Goal: Task Accomplishment & Management: Complete application form

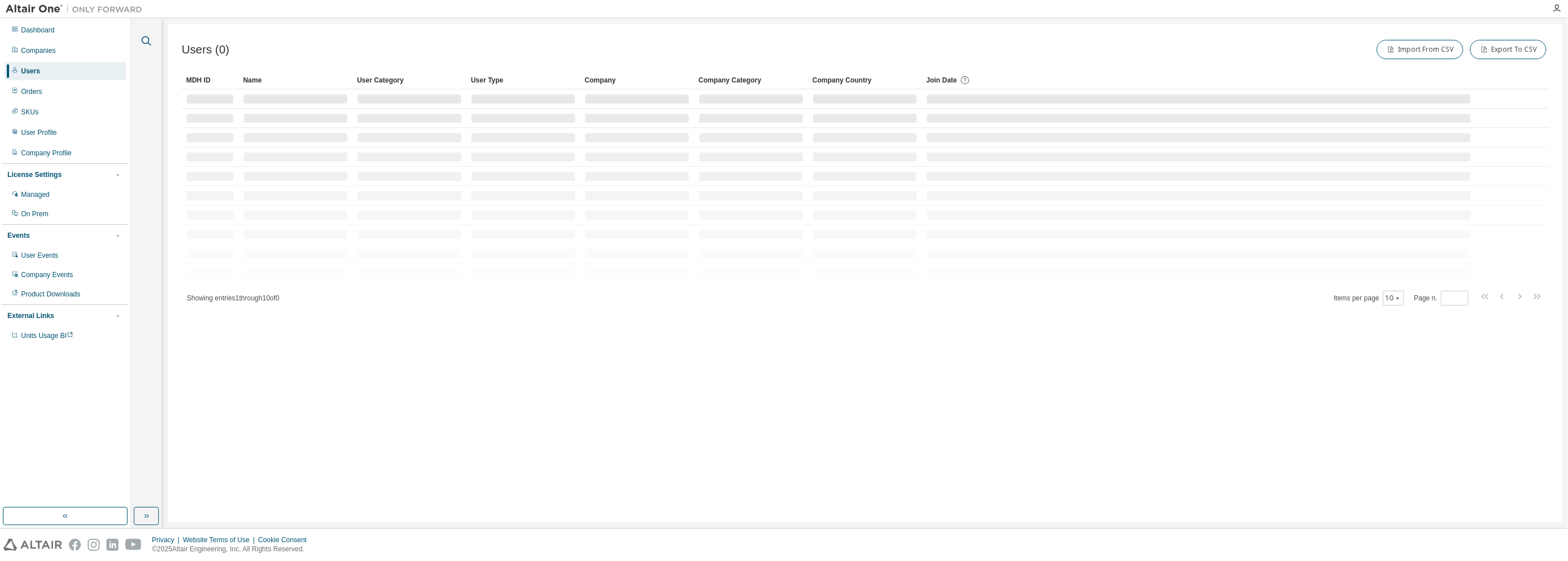
click at [144, 39] on icon "button" at bounding box center [146, 41] width 13 height 13
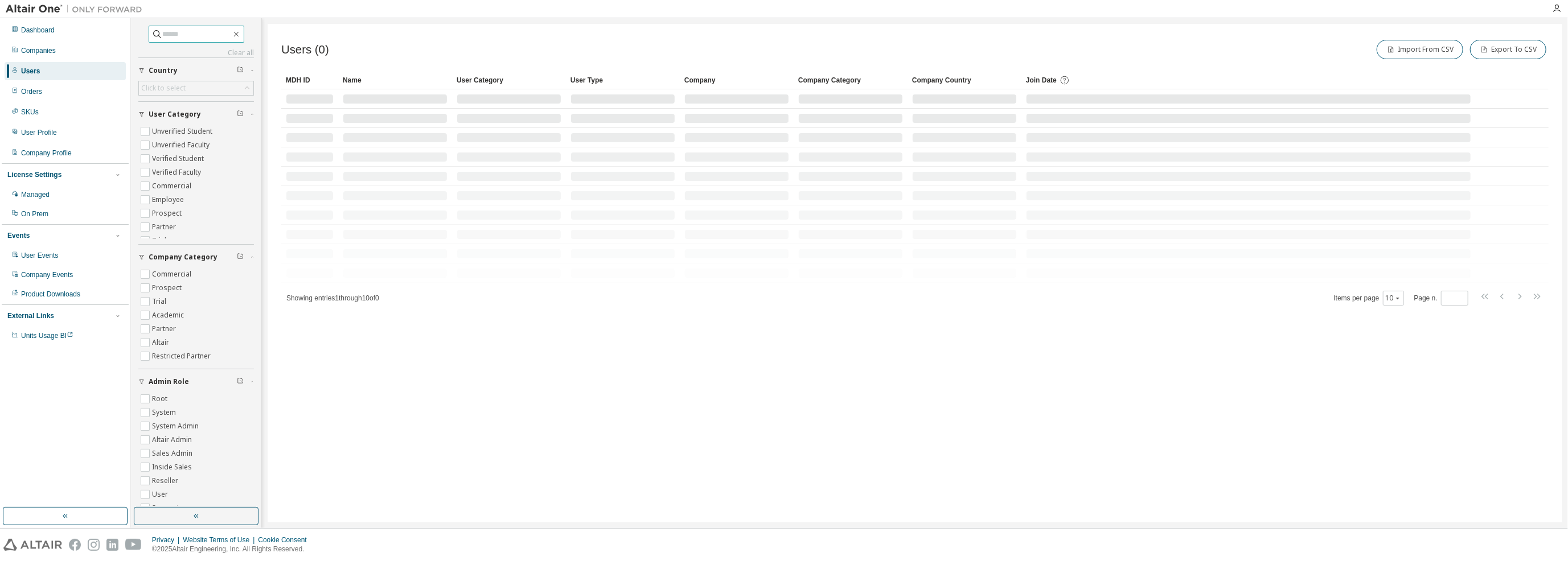
click at [182, 33] on input "text" at bounding box center [197, 34] width 68 height 12
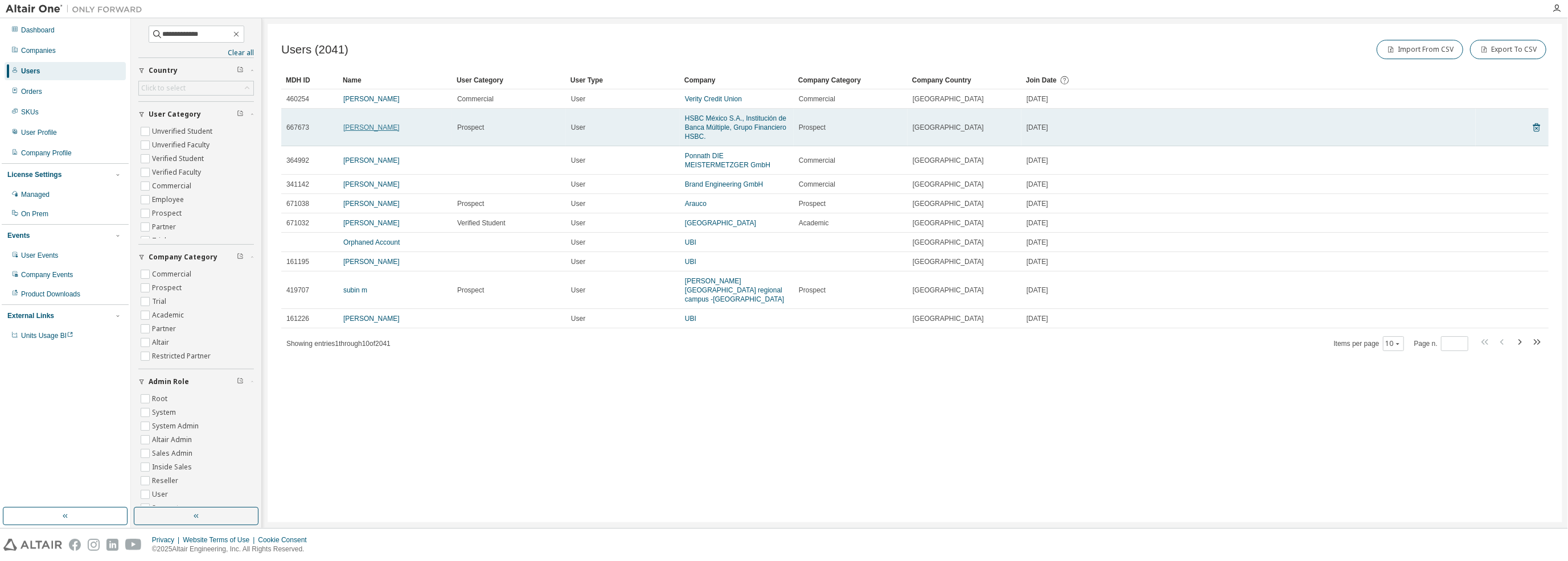
click at [368, 127] on link "[PERSON_NAME]" at bounding box center [371, 127] width 57 height 8
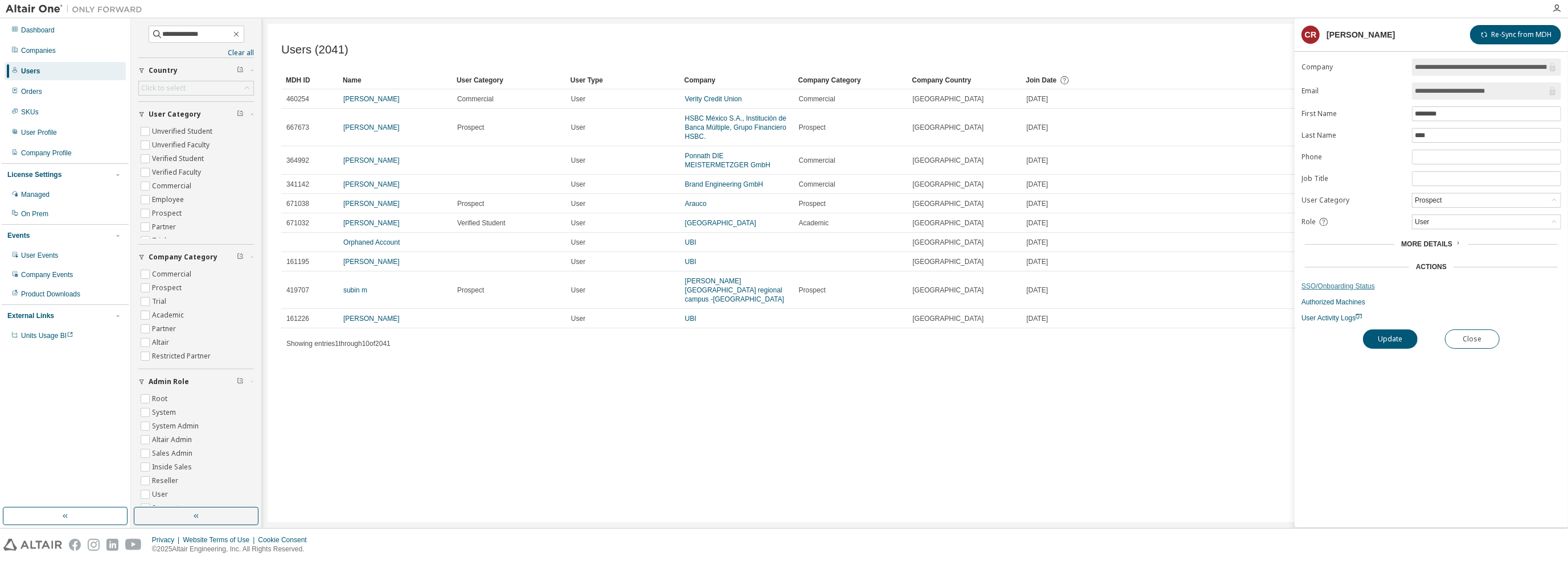
click at [1359, 285] on link "SSO/Onboarding Status" at bounding box center [1431, 286] width 260 height 9
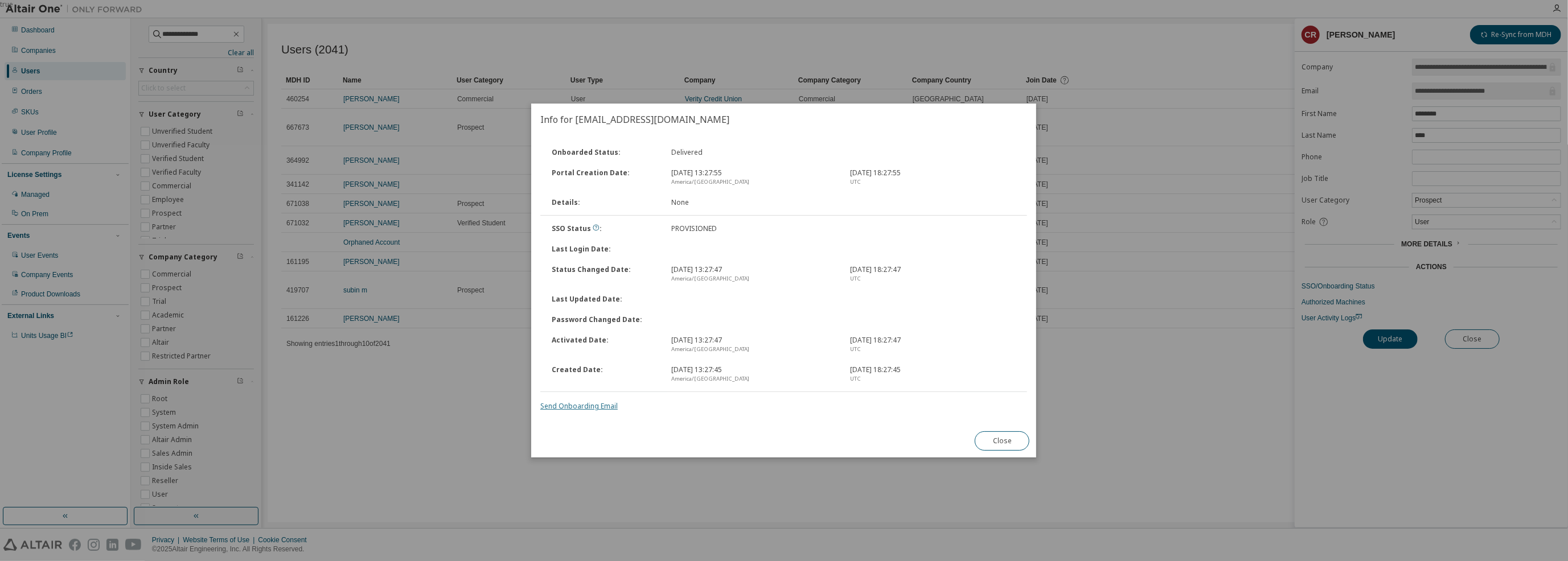
click at [606, 404] on link "Send Onboarding Email" at bounding box center [579, 406] width 77 height 10
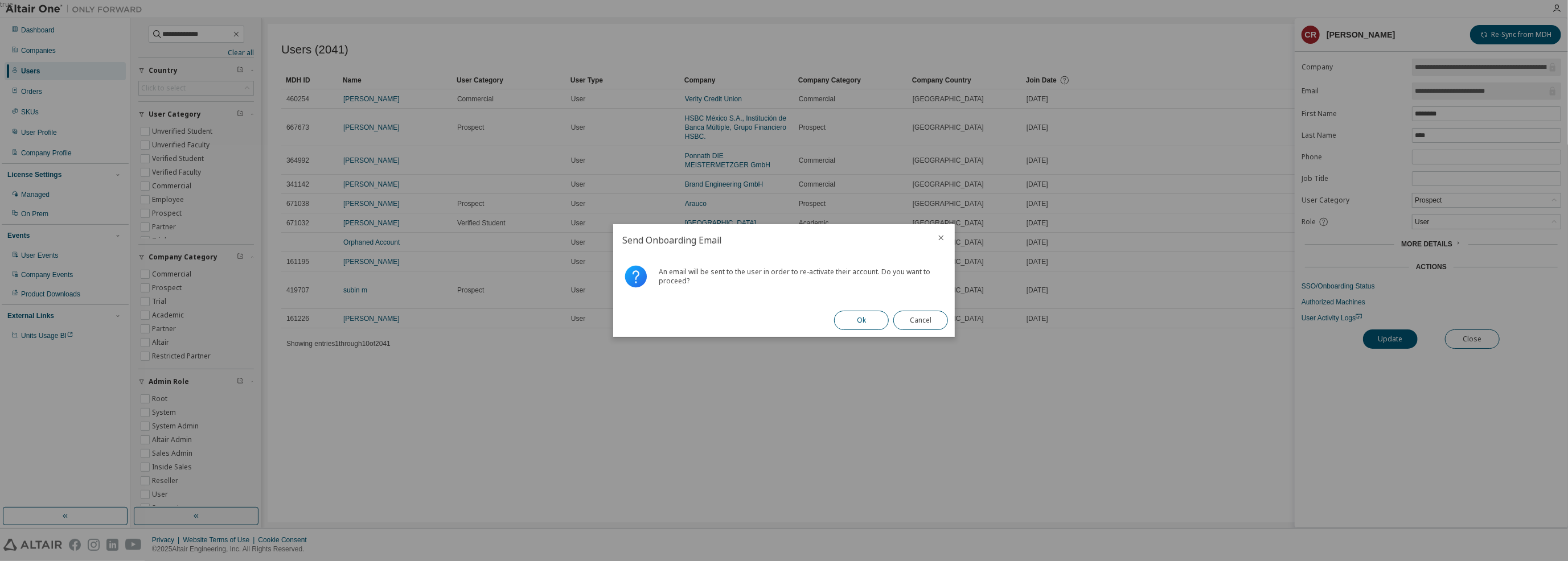
click at [866, 326] on button "Ok" at bounding box center [861, 321] width 55 height 19
click at [912, 317] on button "Close" at bounding box center [921, 321] width 55 height 19
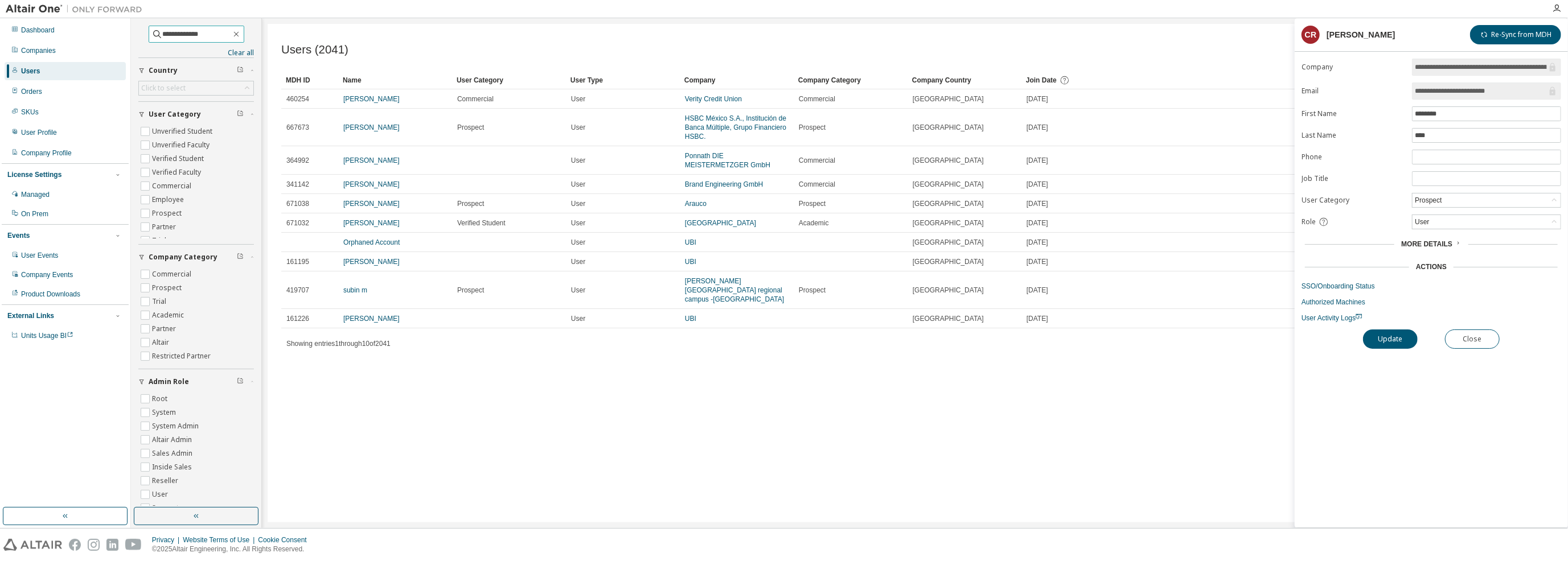
drag, startPoint x: 207, startPoint y: 37, endPoint x: 135, endPoint y: 26, distance: 72.8
click at [135, 26] on div "**********" at bounding box center [196, 263] width 127 height 486
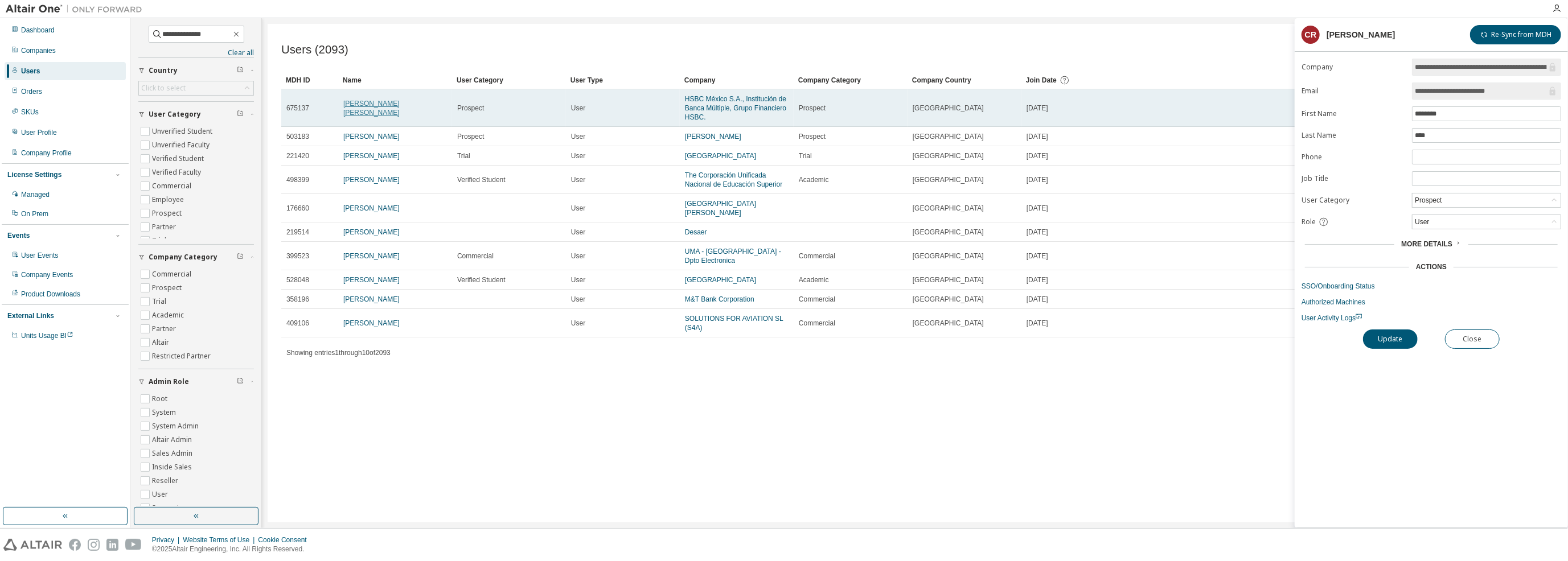
click at [390, 107] on link "[PERSON_NAME] [PERSON_NAME]" at bounding box center [371, 108] width 57 height 17
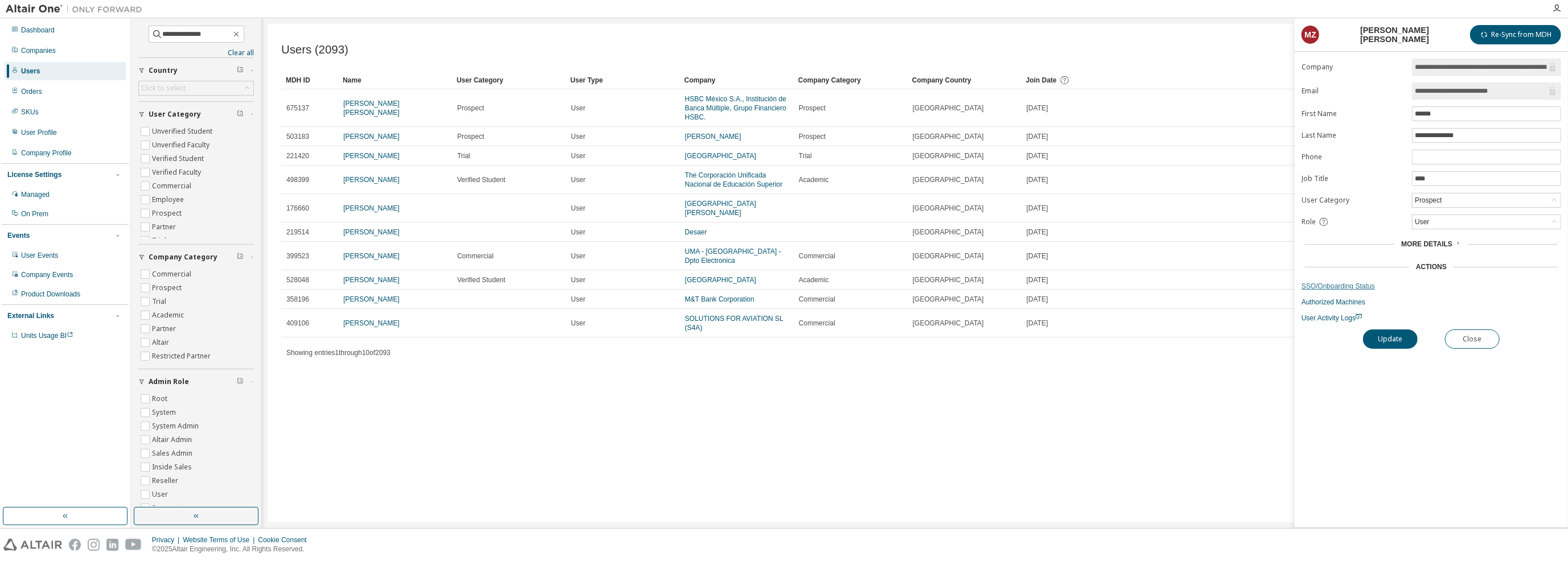
click at [1337, 282] on link "SSO/Onboarding Status" at bounding box center [1431, 286] width 260 height 9
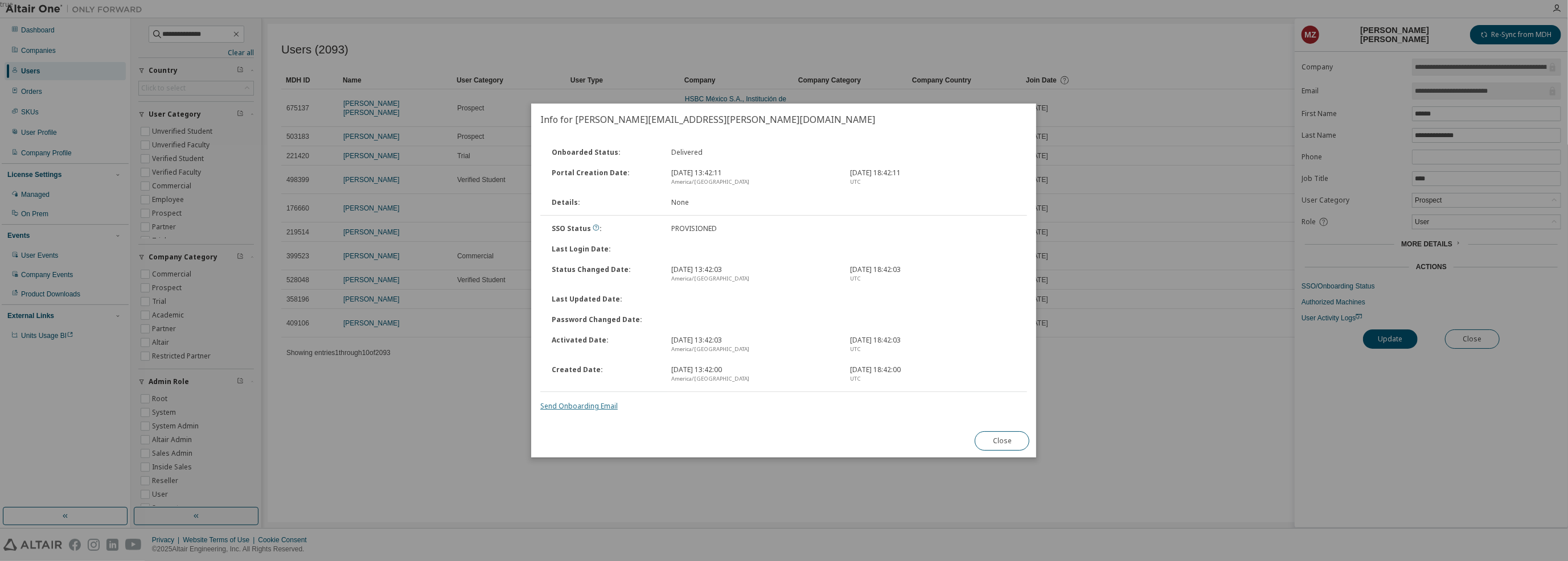
click at [585, 408] on link "Send Onboarding Email" at bounding box center [579, 406] width 77 height 10
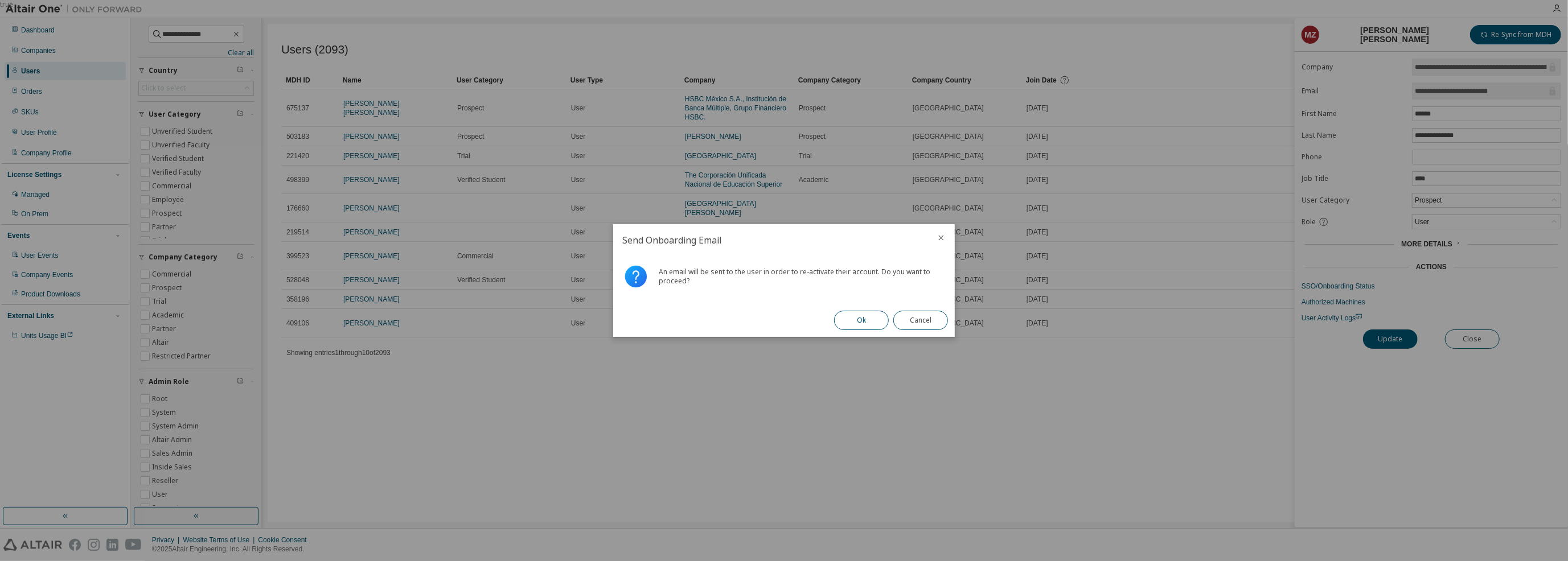
click at [867, 321] on button "Ok" at bounding box center [861, 321] width 55 height 19
click at [926, 323] on button "Close" at bounding box center [921, 321] width 55 height 19
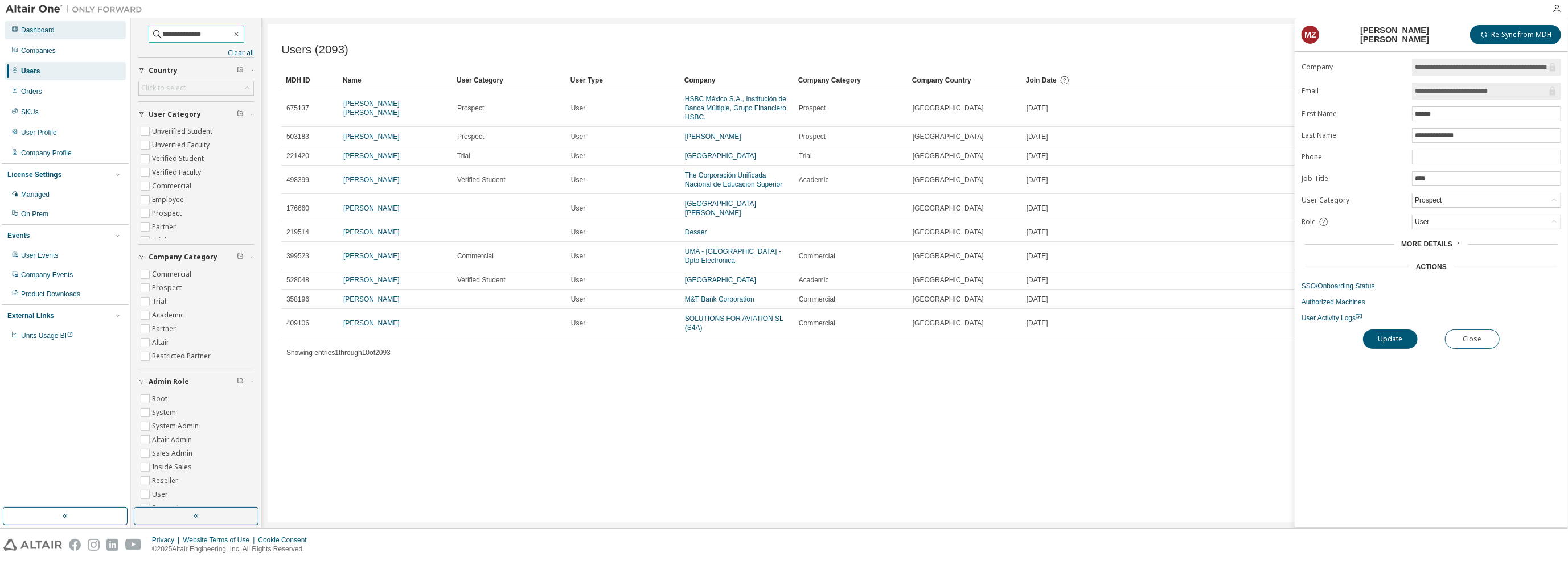
drag, startPoint x: 214, startPoint y: 32, endPoint x: 116, endPoint y: 30, distance: 98.0
click at [116, 30] on div "**********" at bounding box center [784, 273] width 1568 height 510
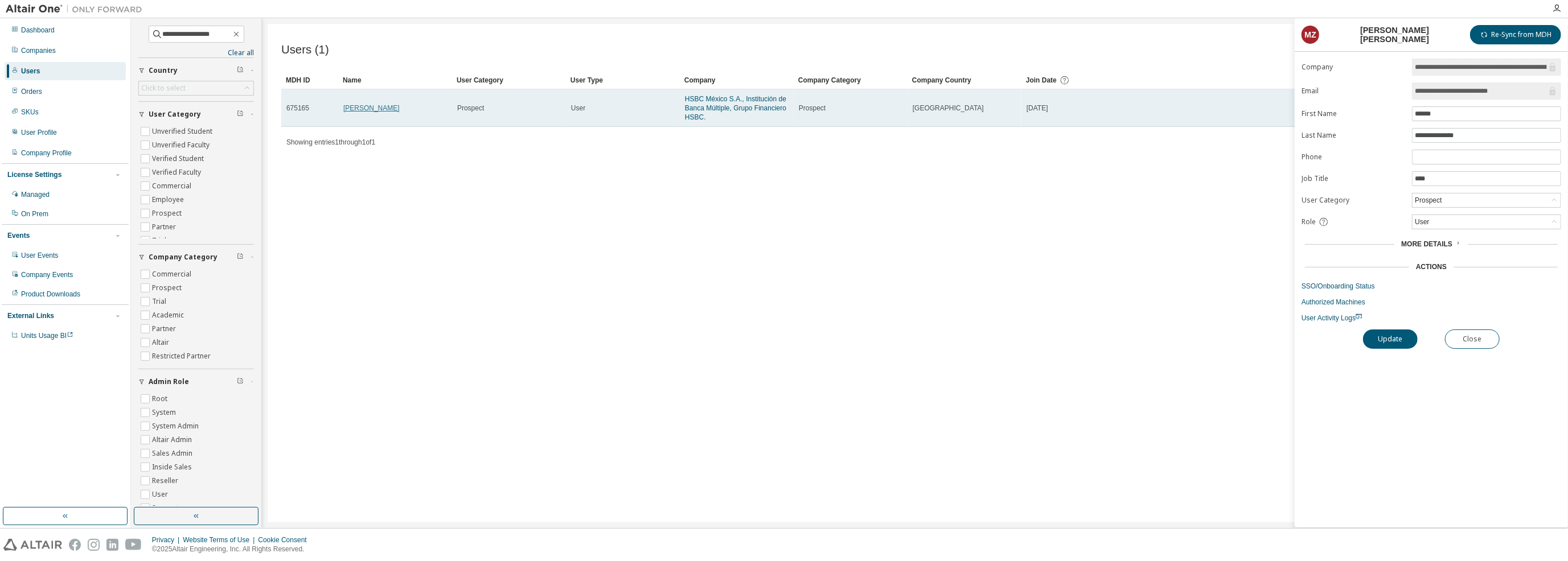
click at [400, 108] on link "[PERSON_NAME]" at bounding box center [371, 108] width 57 height 8
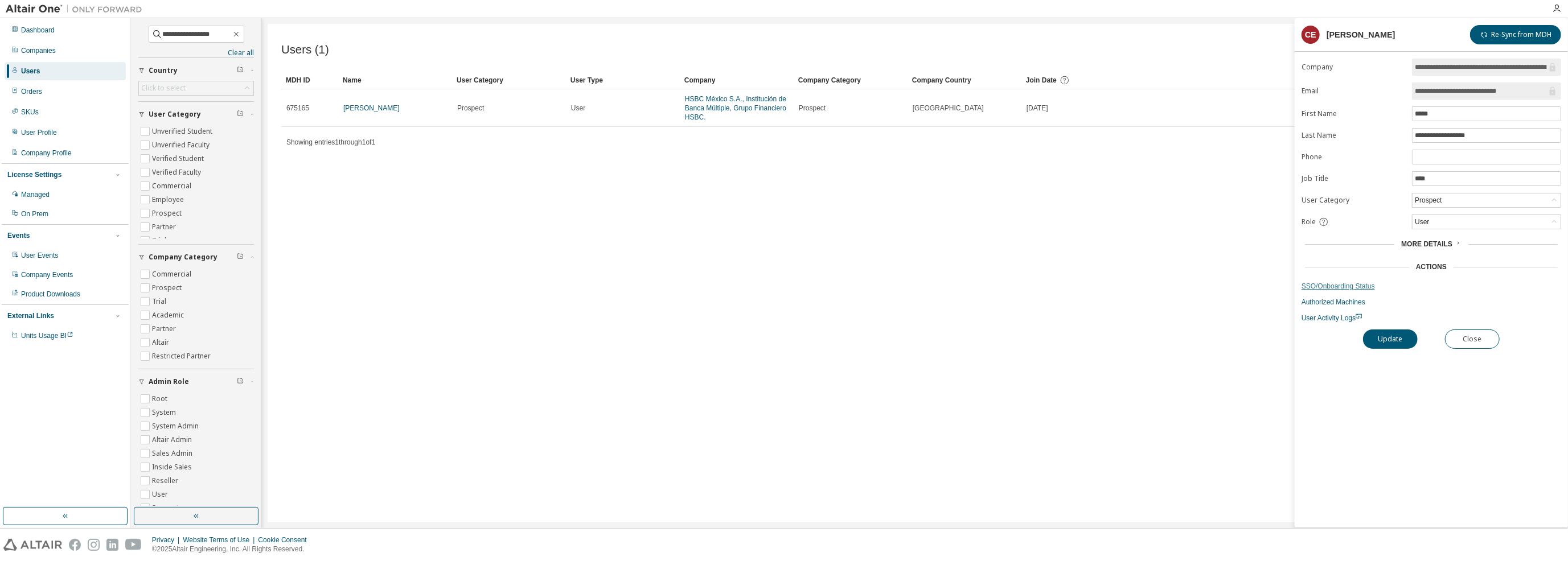
click at [1342, 286] on link "SSO/Onboarding Status" at bounding box center [1431, 286] width 260 height 9
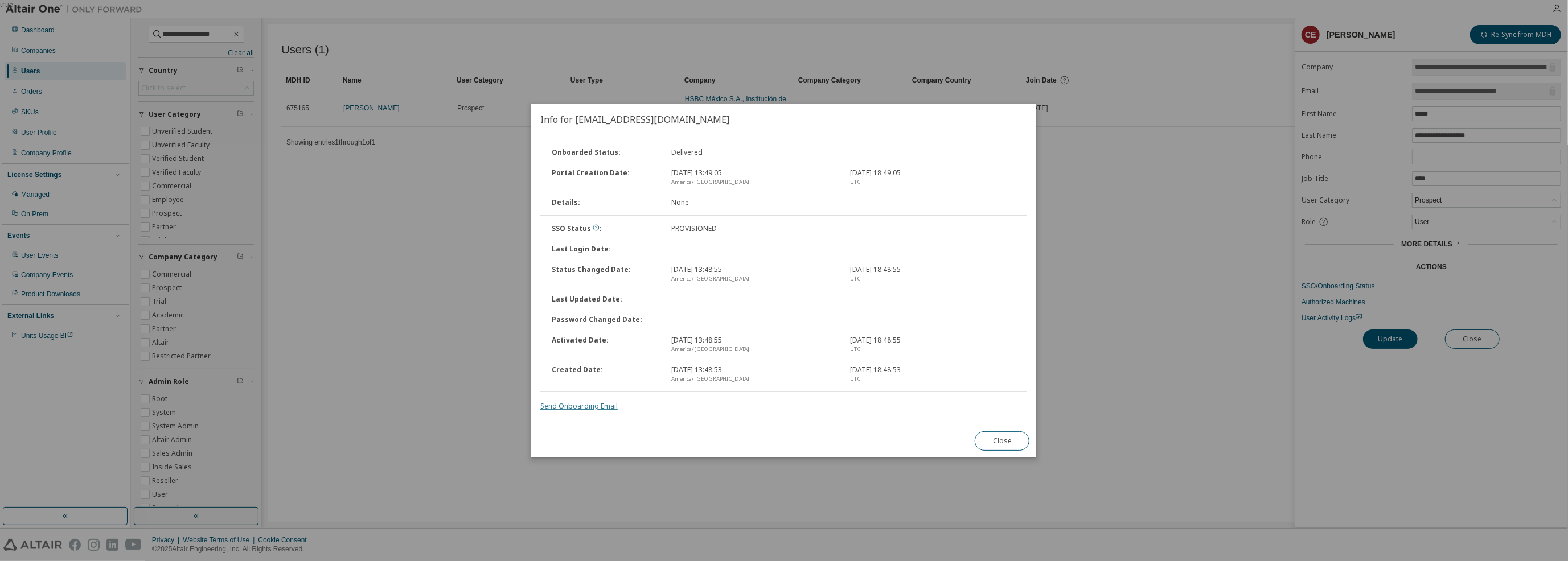
click at [592, 409] on link "Send Onboarding Email" at bounding box center [579, 406] width 77 height 10
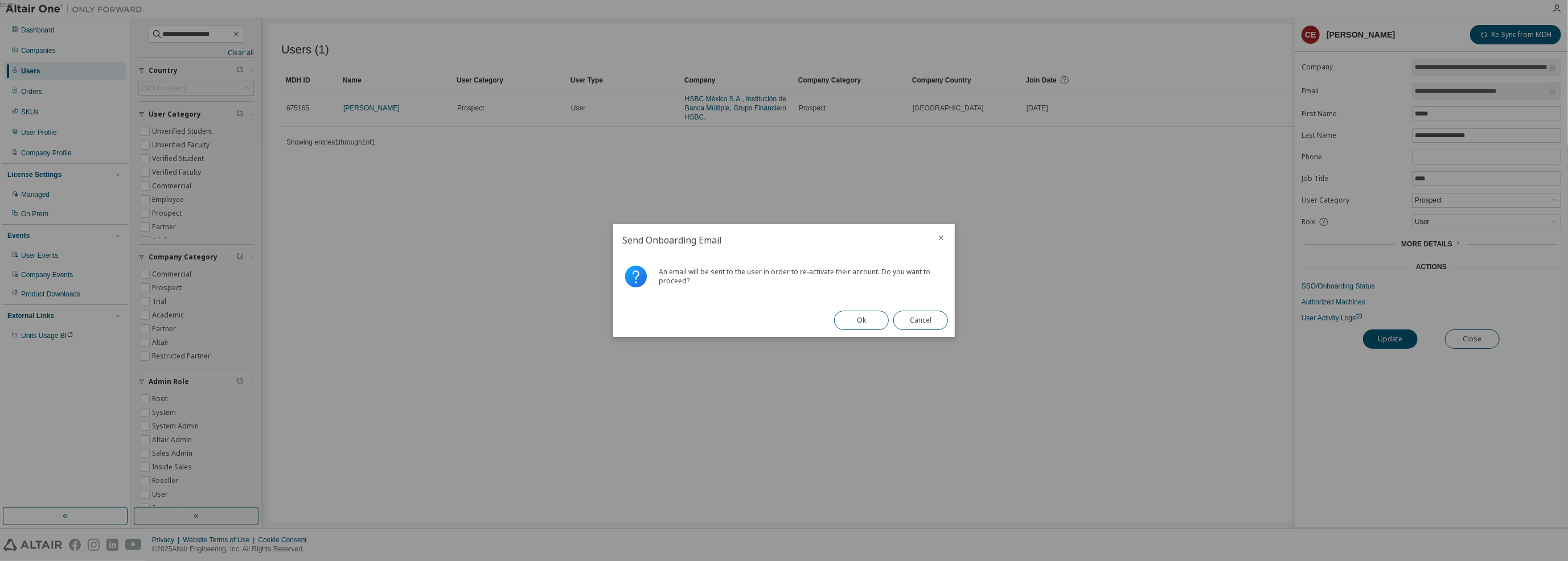
click at [865, 321] on button "Ok" at bounding box center [861, 321] width 55 height 19
click at [926, 313] on button "Close" at bounding box center [921, 321] width 55 height 19
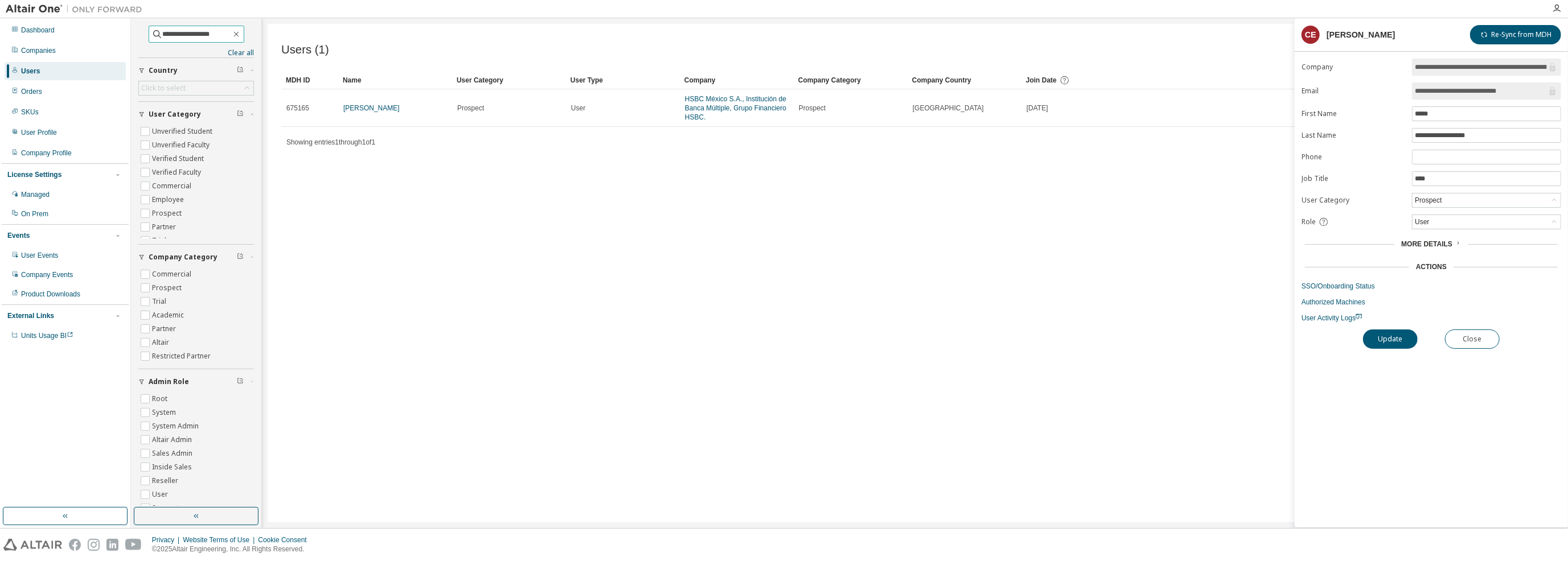
drag, startPoint x: 220, startPoint y: 33, endPoint x: 136, endPoint y: 35, distance: 84.0
click at [136, 35] on div "**********" at bounding box center [196, 263] width 127 height 486
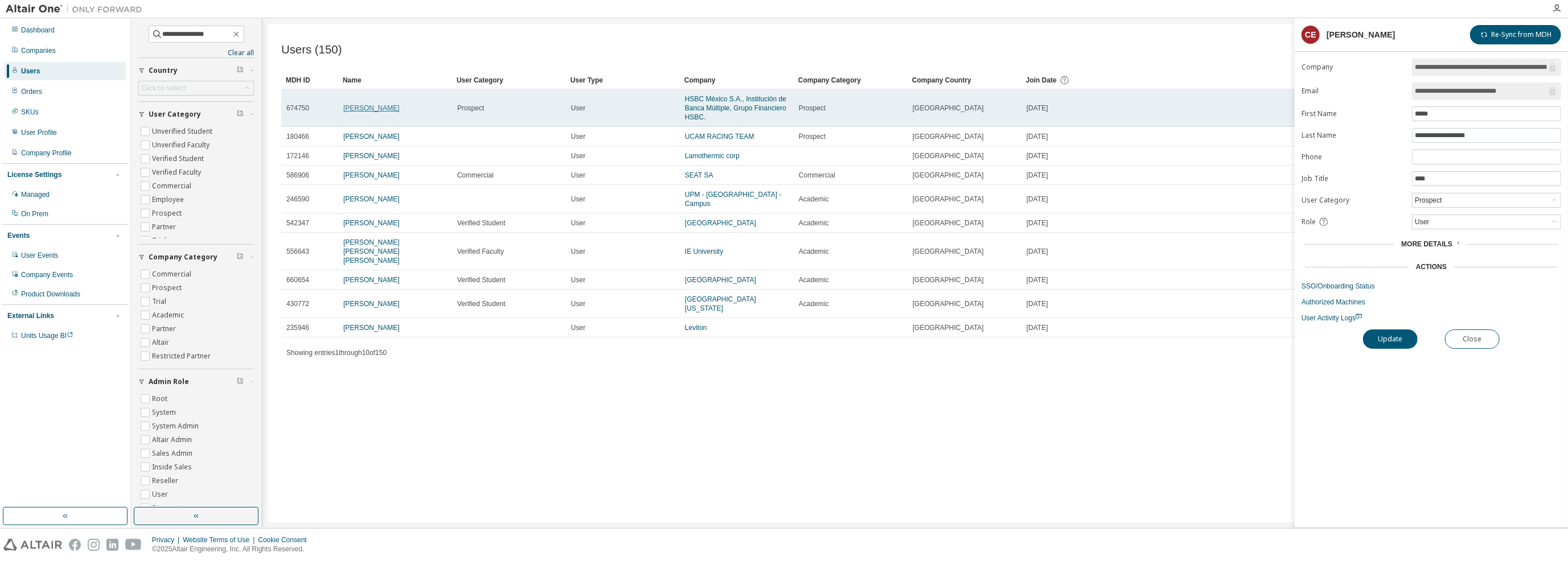
click at [367, 108] on link "[PERSON_NAME]" at bounding box center [371, 108] width 57 height 8
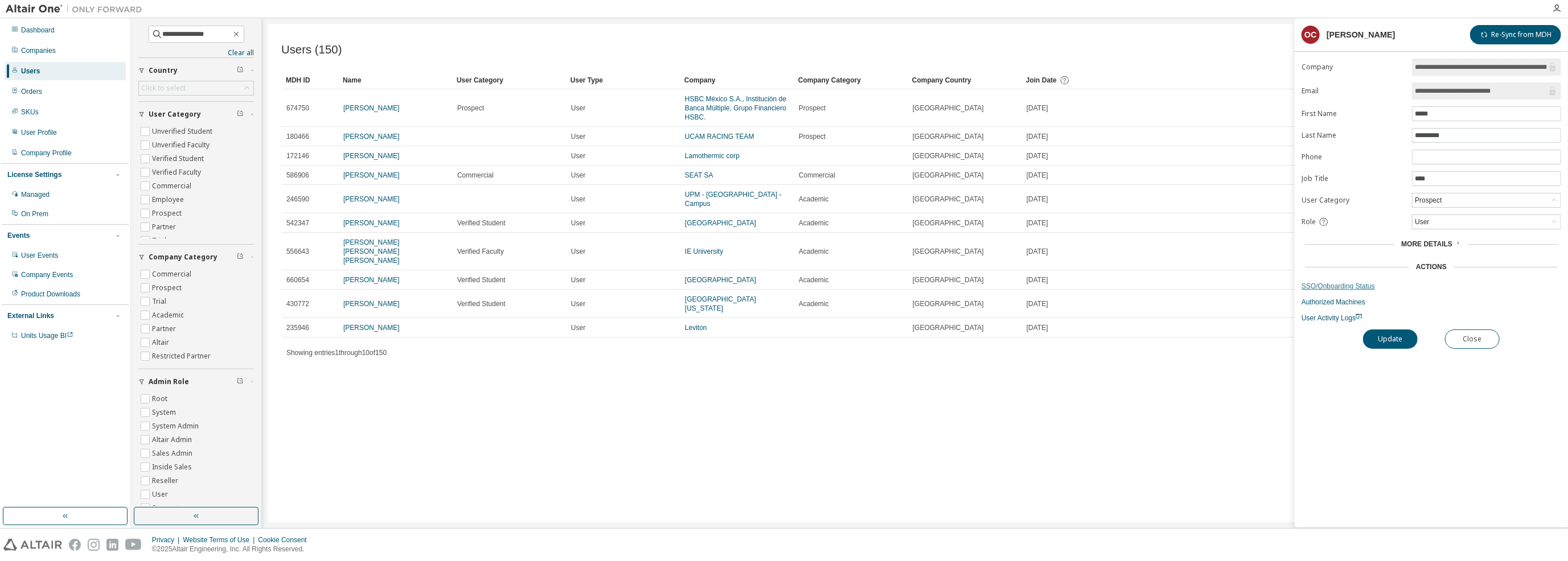
click at [1339, 286] on link "SSO/Onboarding Status" at bounding box center [1431, 286] width 260 height 9
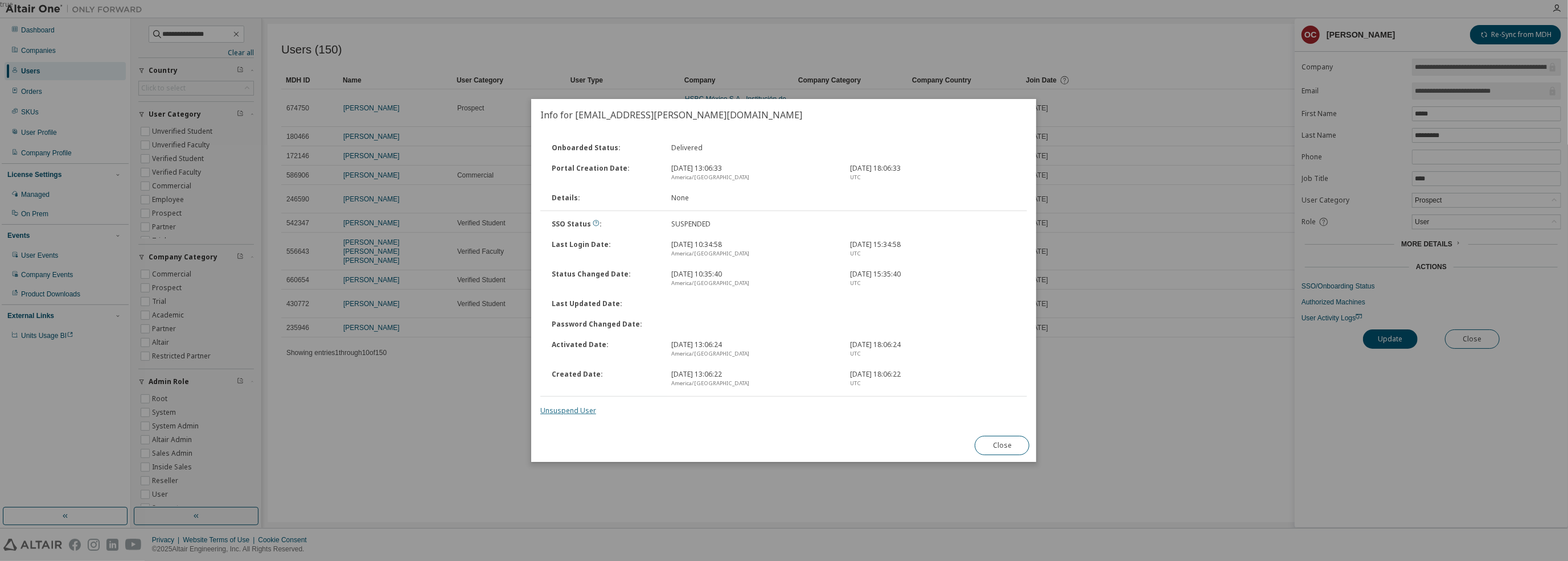
click at [561, 413] on link "Unsuspend User" at bounding box center [569, 411] width 56 height 10
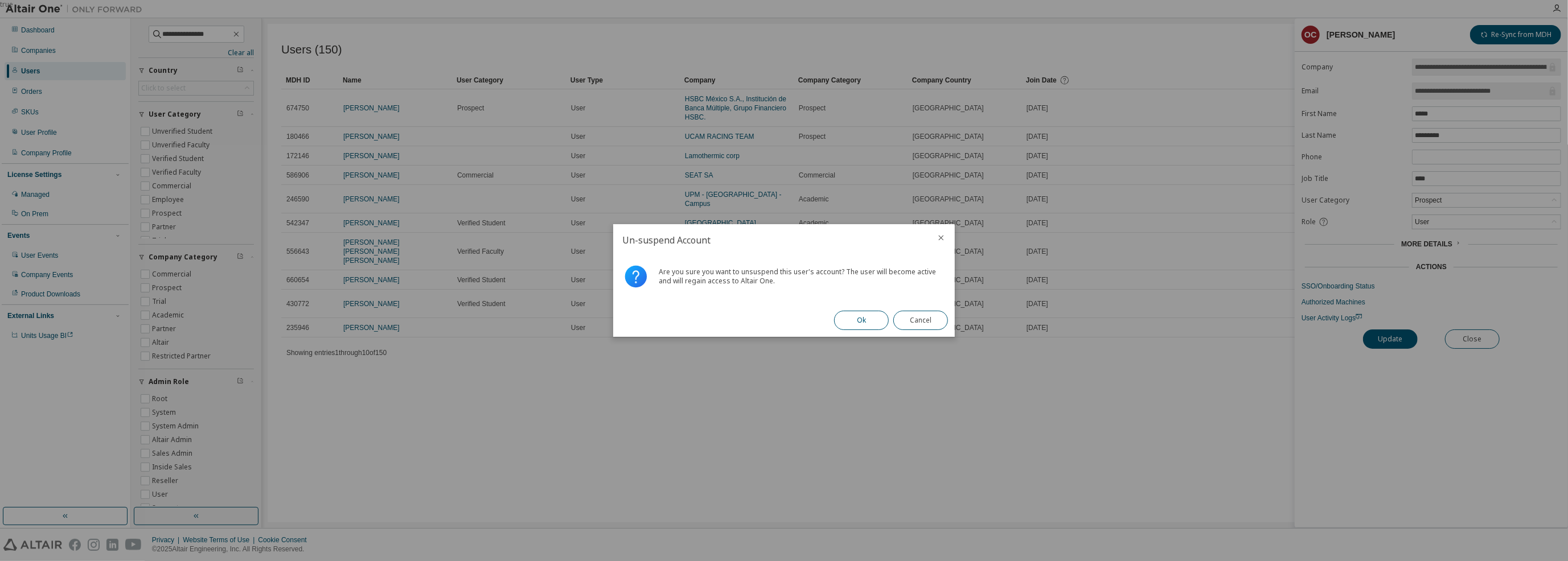
click at [860, 321] on button "Ok" at bounding box center [861, 321] width 55 height 19
click at [929, 321] on button "Close" at bounding box center [921, 321] width 55 height 19
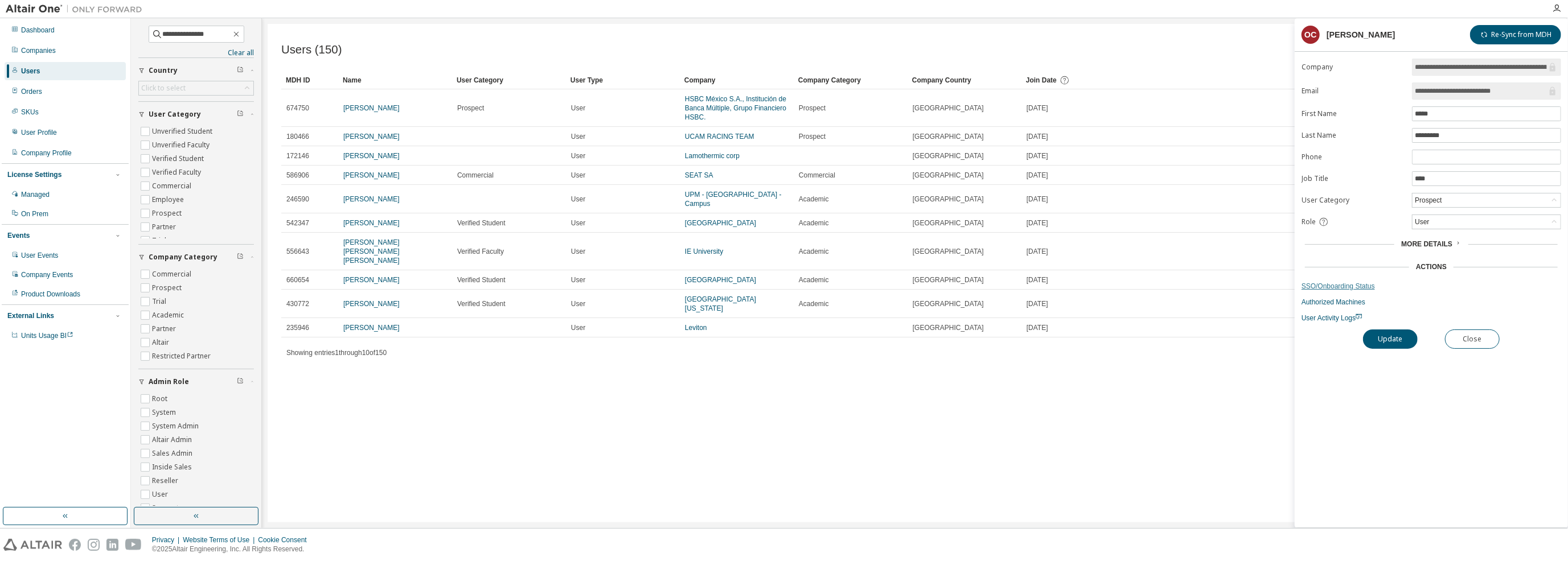
click at [1330, 286] on link "SSO/Onboarding Status" at bounding box center [1431, 286] width 260 height 9
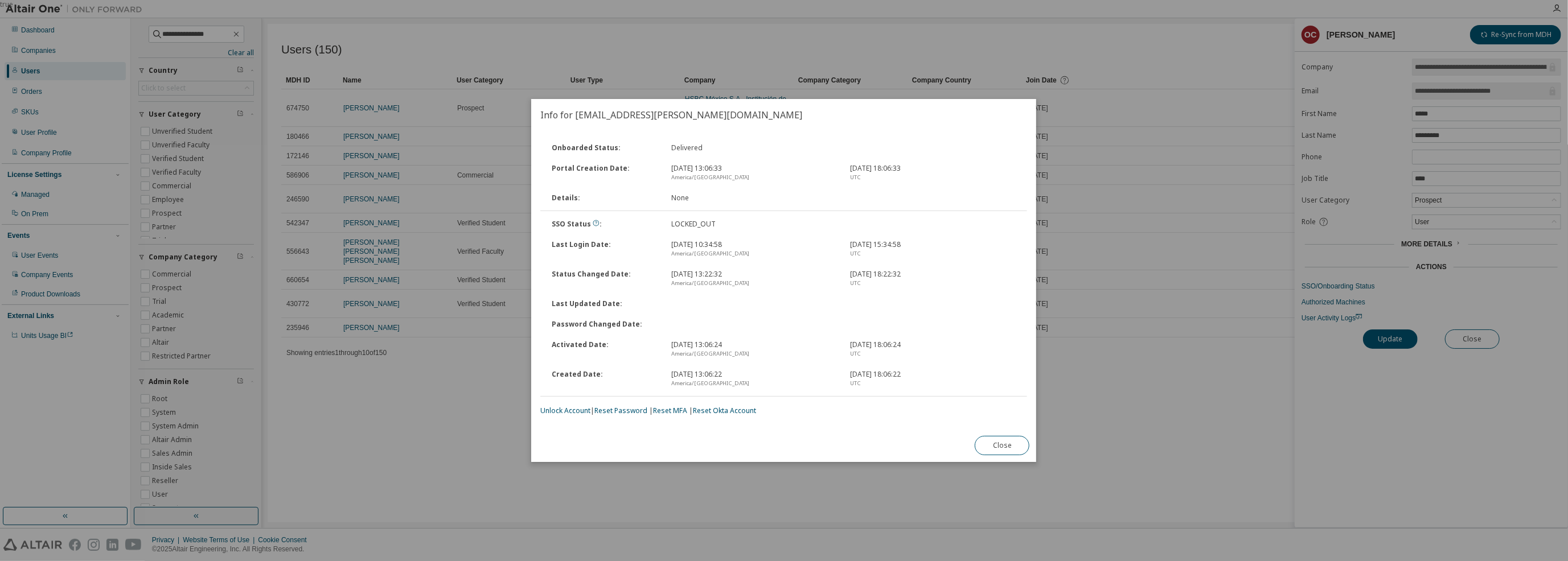
drag, startPoint x: 1002, startPoint y: 444, endPoint x: 457, endPoint y: 458, distance: 545.2
click at [453, 0] on div "true Info for [EMAIL_ADDRESS][PERSON_NAME][DOMAIN_NAME] Onboarded Status : Deli…" at bounding box center [784, 0] width 1568 height 0
click at [639, 408] on link "Reset Password" at bounding box center [621, 411] width 53 height 10
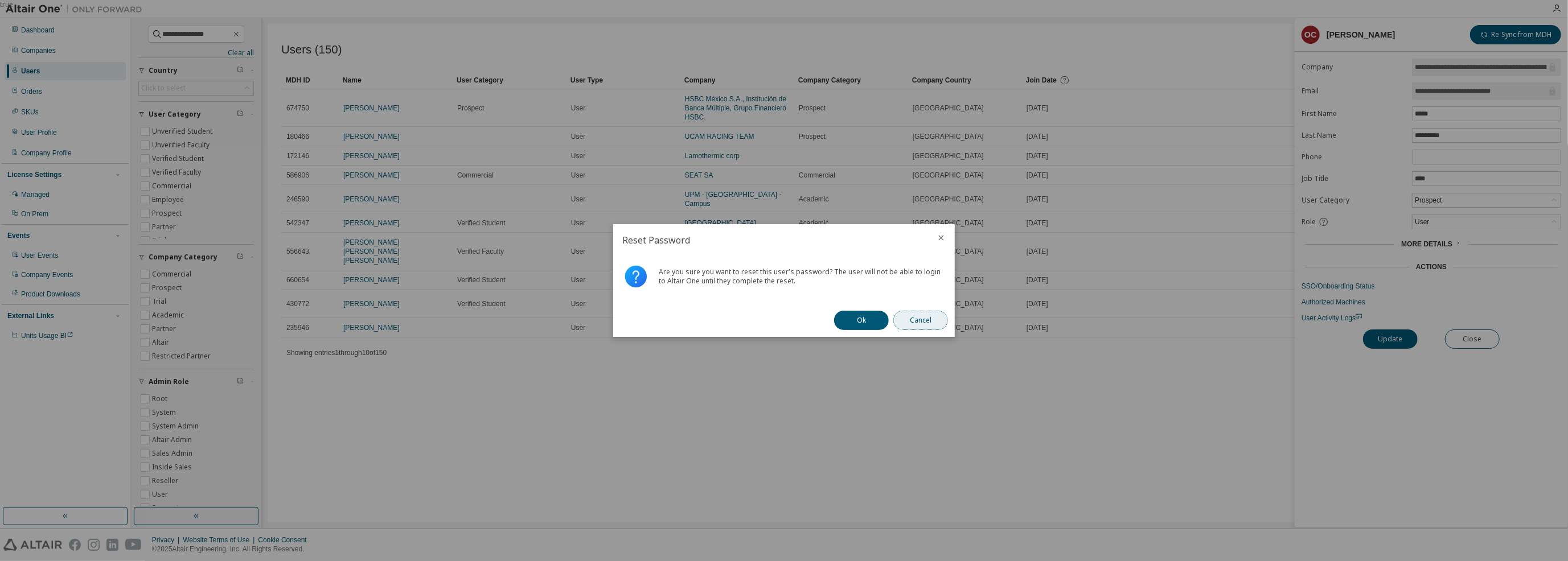
click at [947, 316] on button "Cancel" at bounding box center [921, 321] width 55 height 19
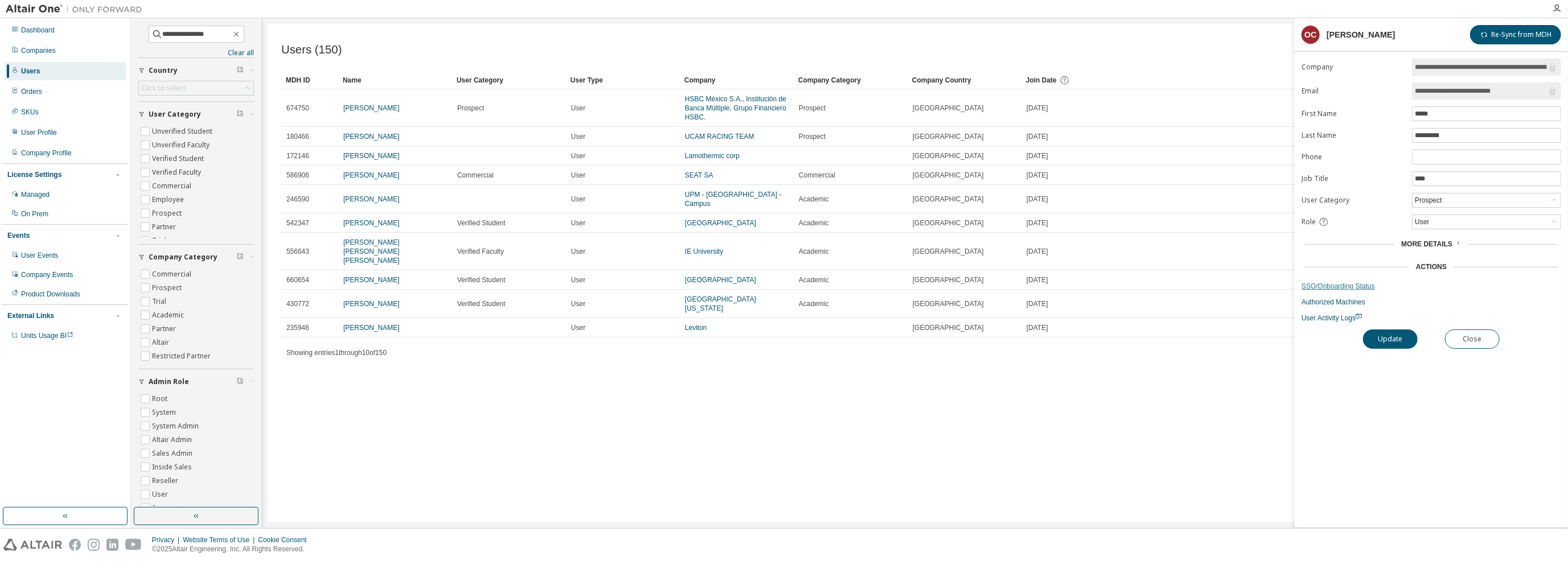
click at [1362, 285] on link "SSO/Onboarding Status" at bounding box center [1431, 286] width 260 height 9
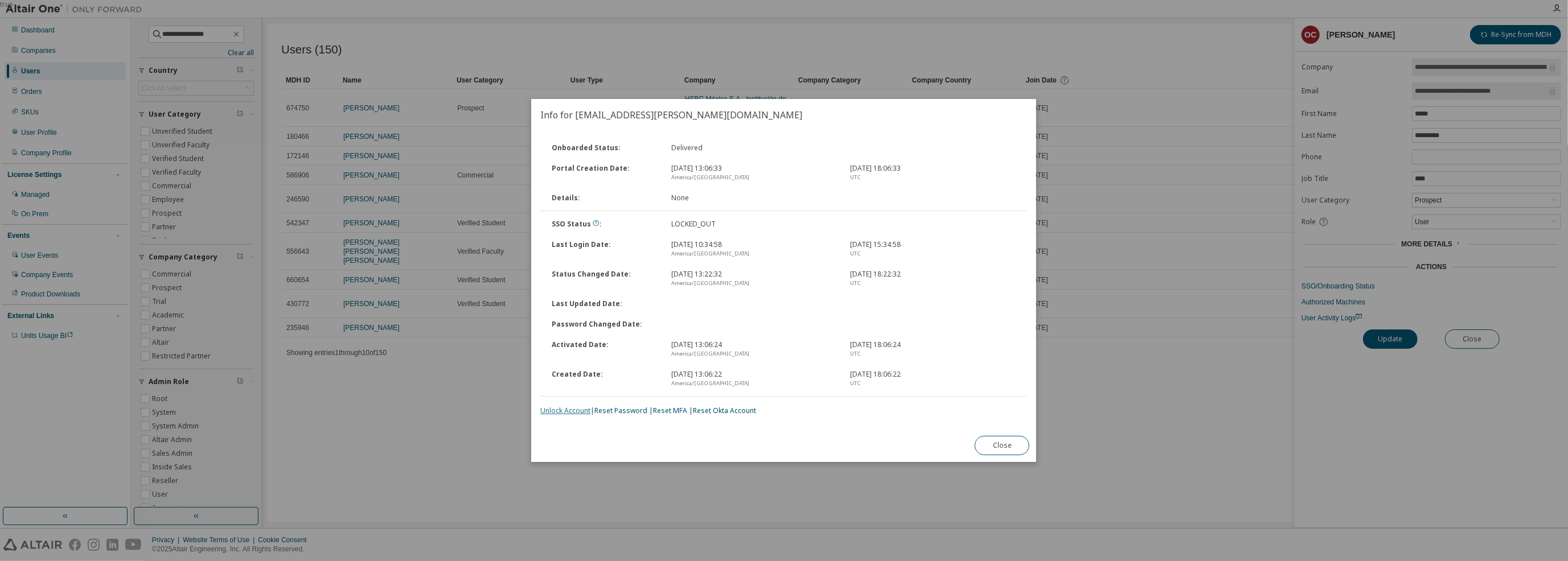
click at [560, 411] on link "Unlock Account" at bounding box center [565, 411] width 50 height 10
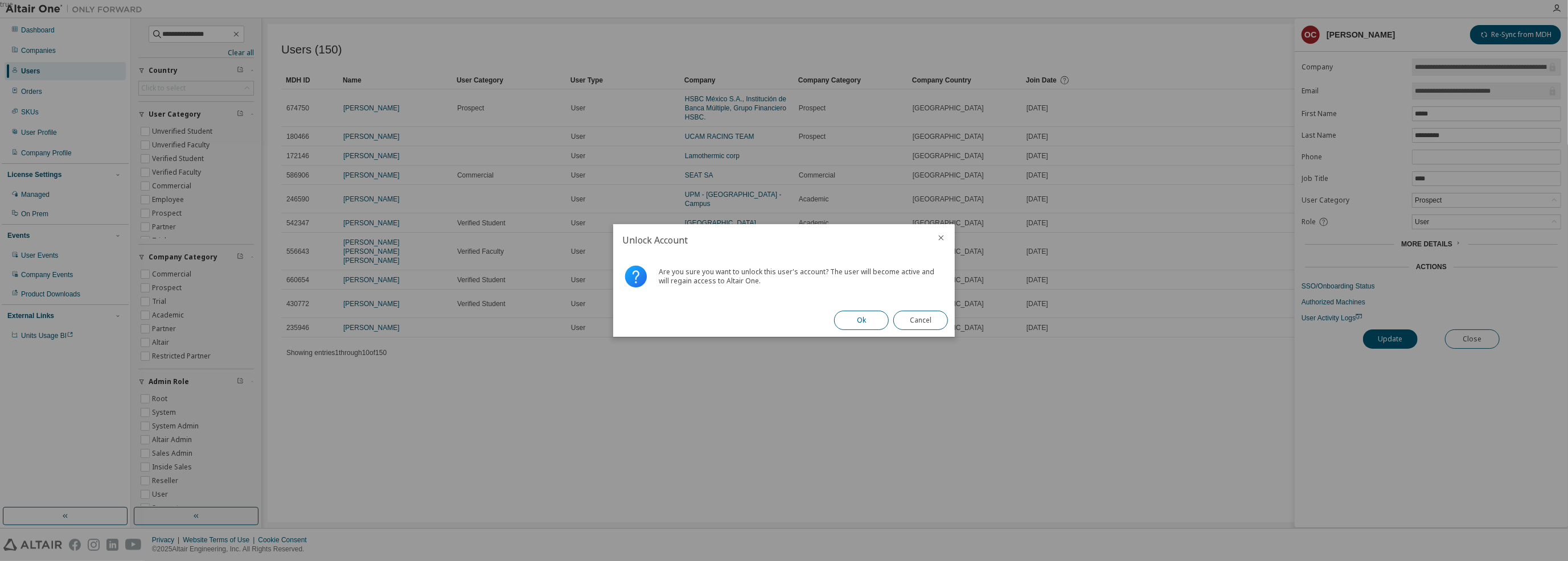
click at [859, 321] on button "Ok" at bounding box center [861, 321] width 55 height 19
click at [929, 316] on button "Close" at bounding box center [921, 321] width 55 height 19
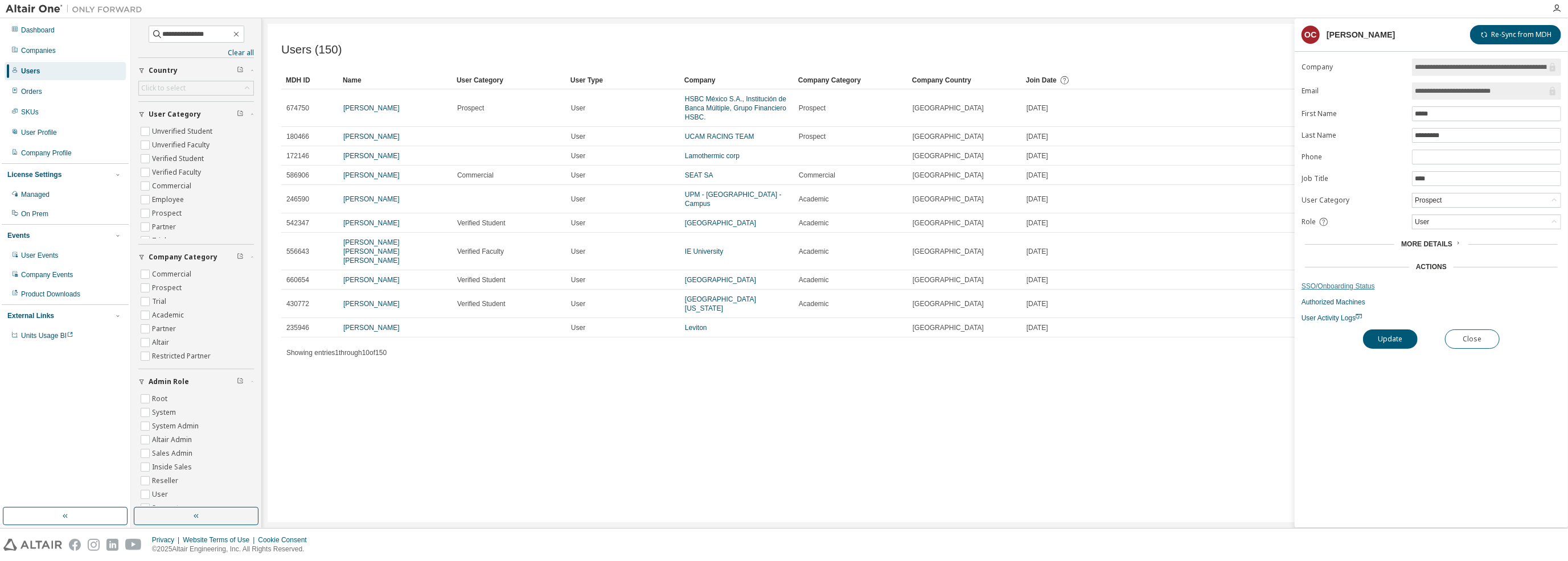
click at [1363, 282] on link "SSO/Onboarding Status" at bounding box center [1431, 286] width 260 height 9
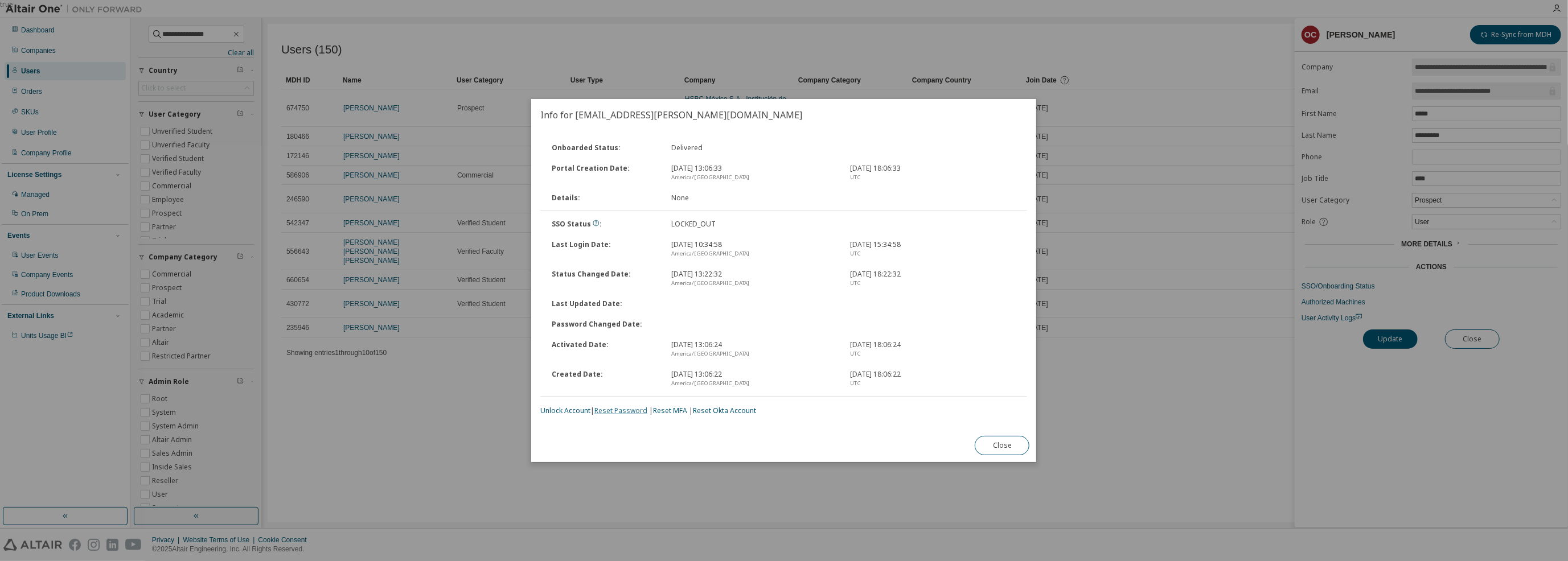
click at [635, 411] on link "Reset Password" at bounding box center [621, 411] width 53 height 10
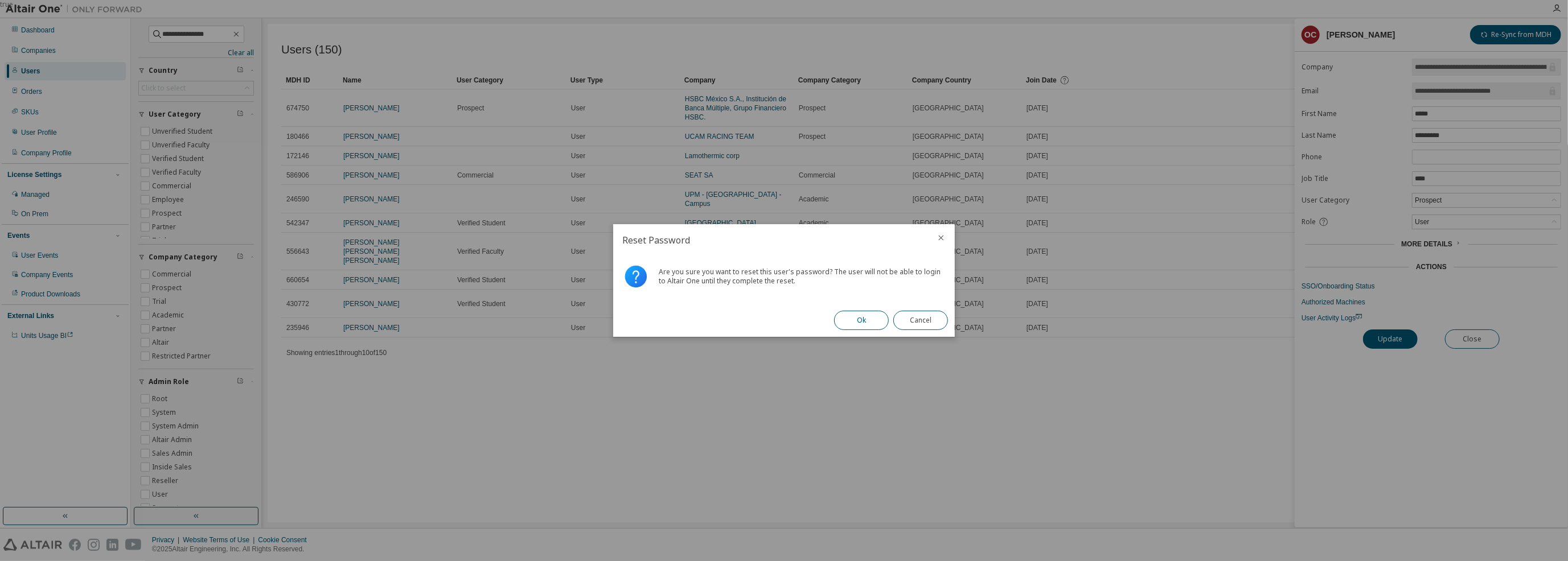
click at [853, 322] on button "Ok" at bounding box center [861, 321] width 55 height 19
click at [920, 322] on button "Close" at bounding box center [921, 321] width 55 height 19
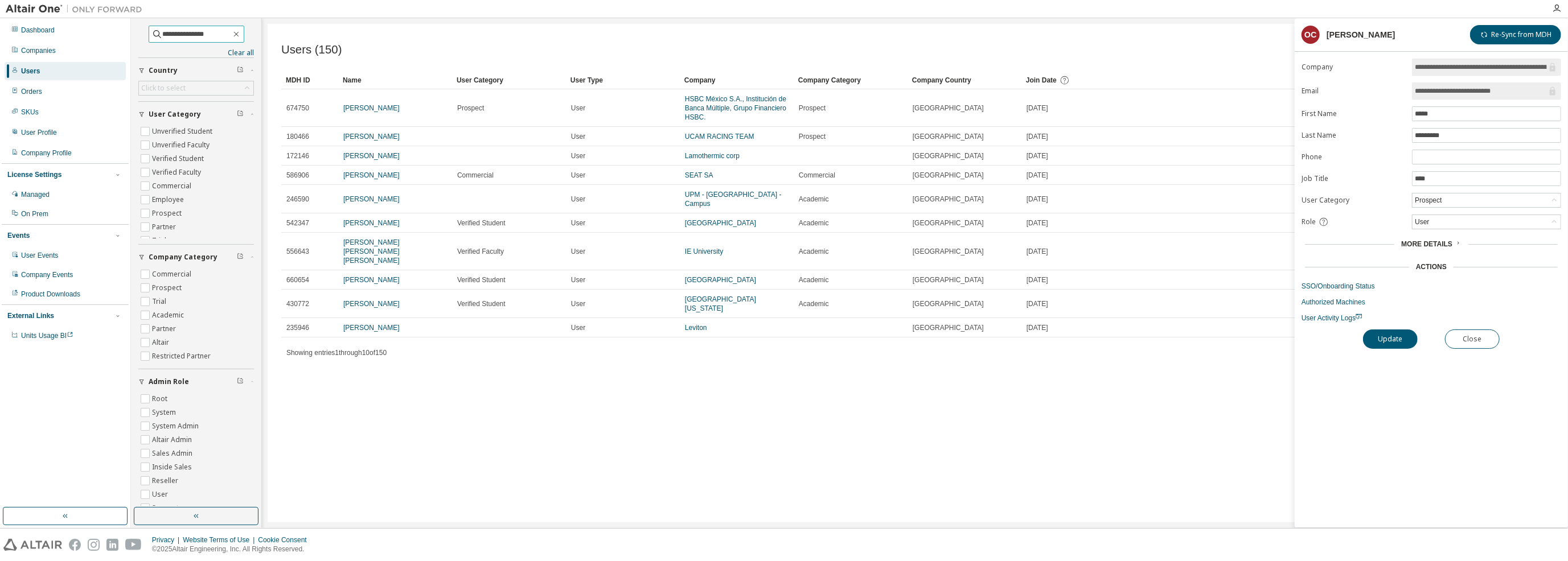
click at [198, 33] on input "**********" at bounding box center [197, 34] width 68 height 12
drag, startPoint x: 211, startPoint y: 32, endPoint x: 136, endPoint y: 31, distance: 75.0
click at [136, 31] on div "**********" at bounding box center [196, 263] width 127 height 486
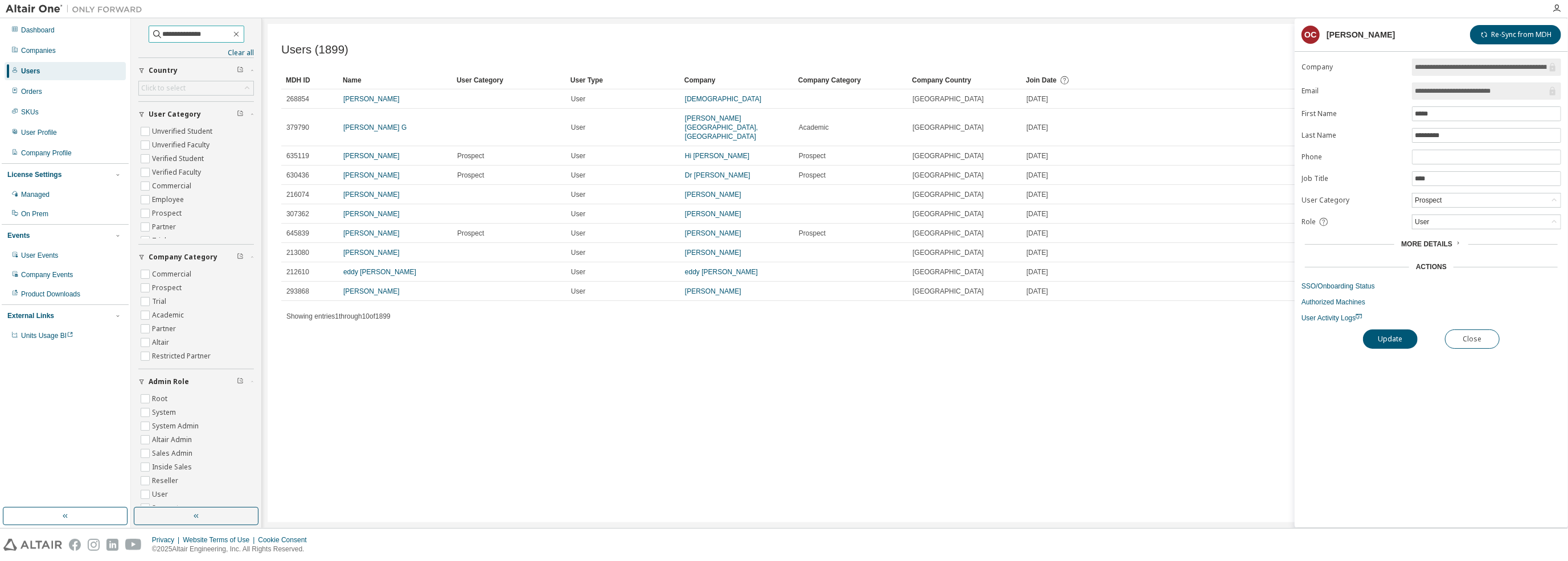
click at [224, 31] on input "**********" at bounding box center [197, 34] width 68 height 12
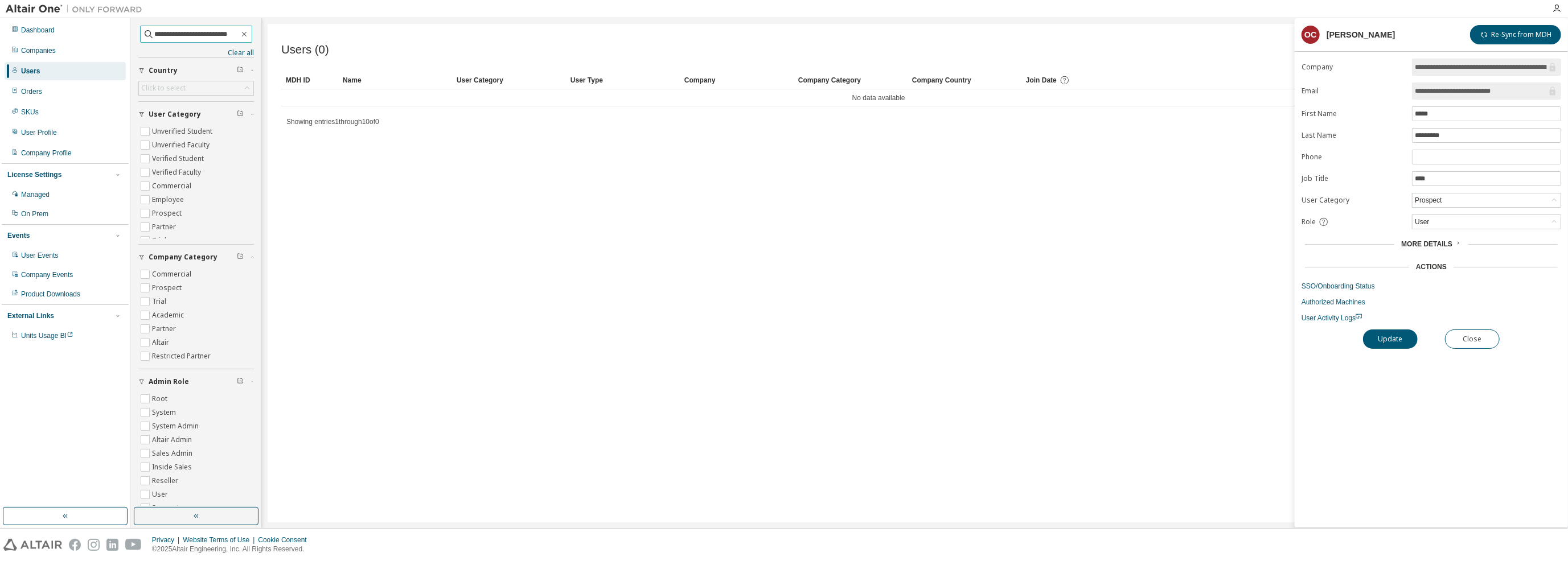
type input "**********"
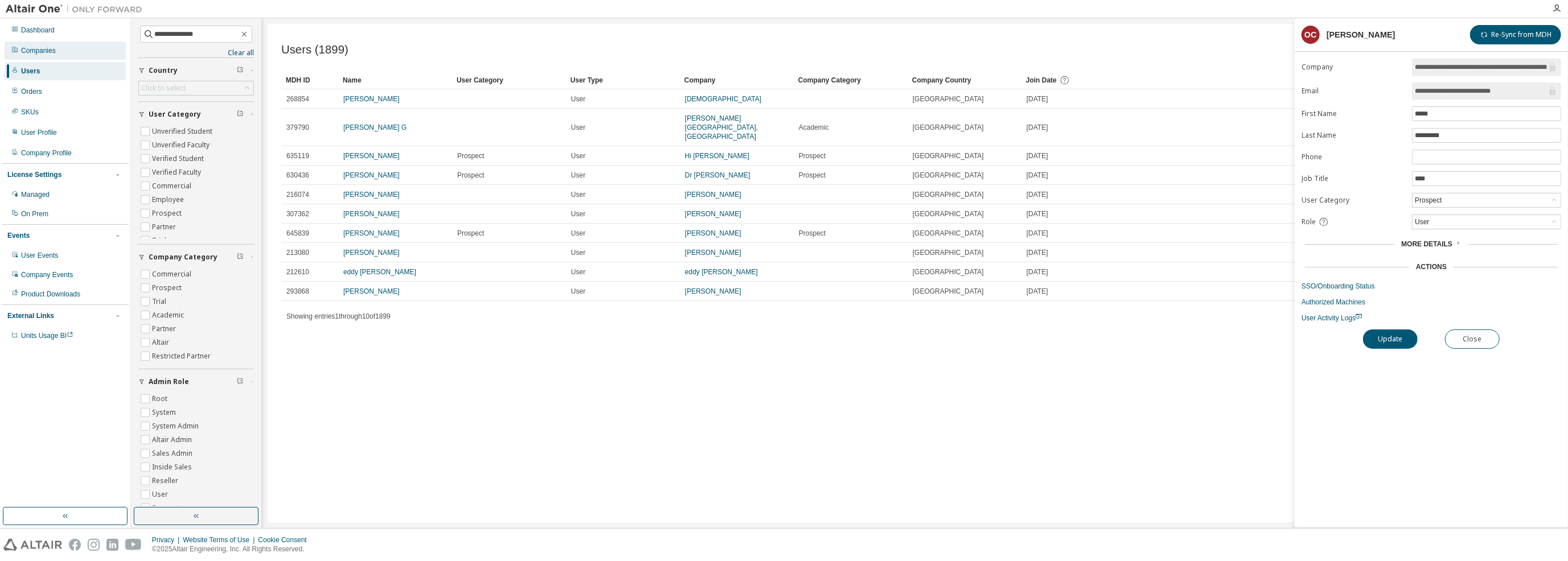
click at [57, 49] on div "Companies" at bounding box center [65, 51] width 121 height 18
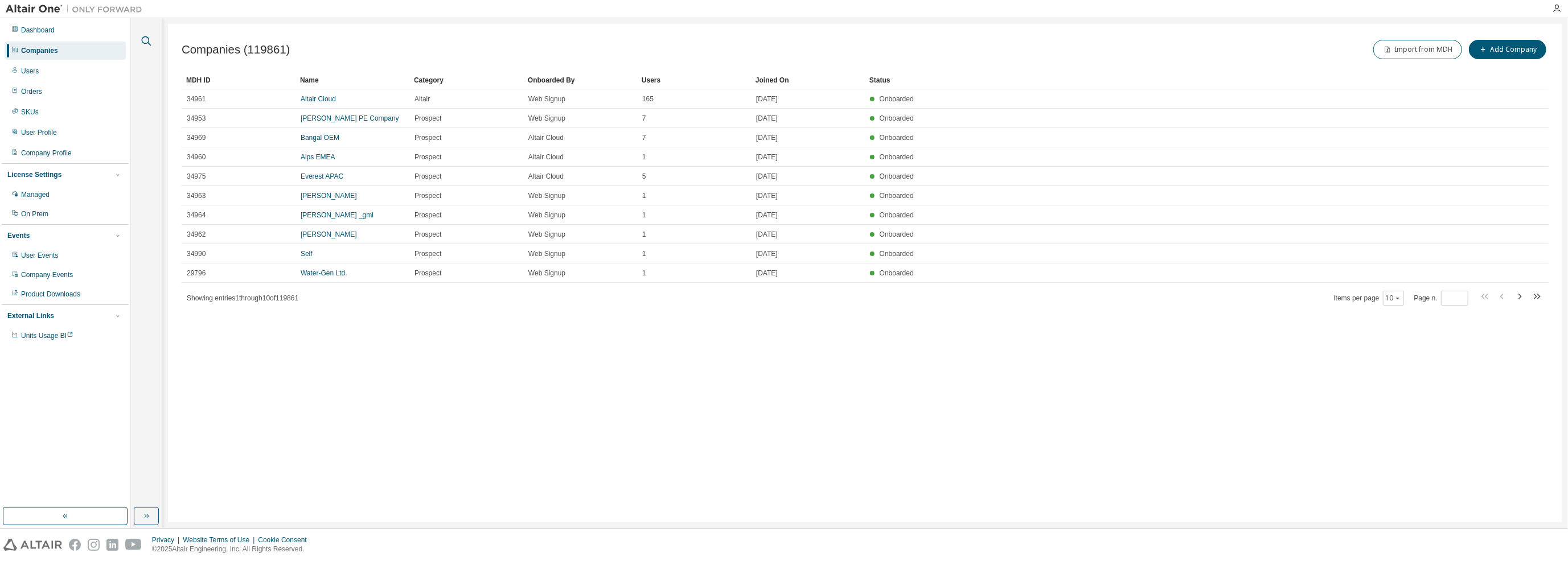
click at [143, 40] on icon "button" at bounding box center [146, 41] width 13 height 13
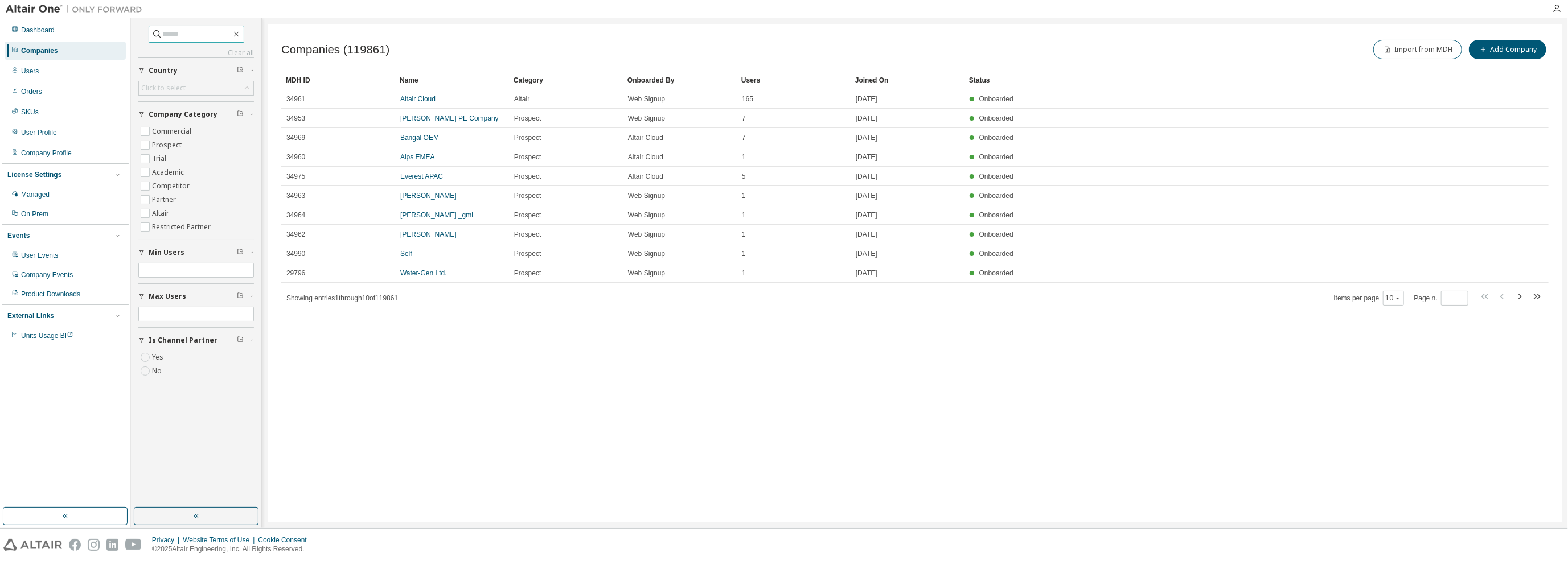
click at [178, 37] on input "text" at bounding box center [197, 34] width 68 height 12
type input "**********"
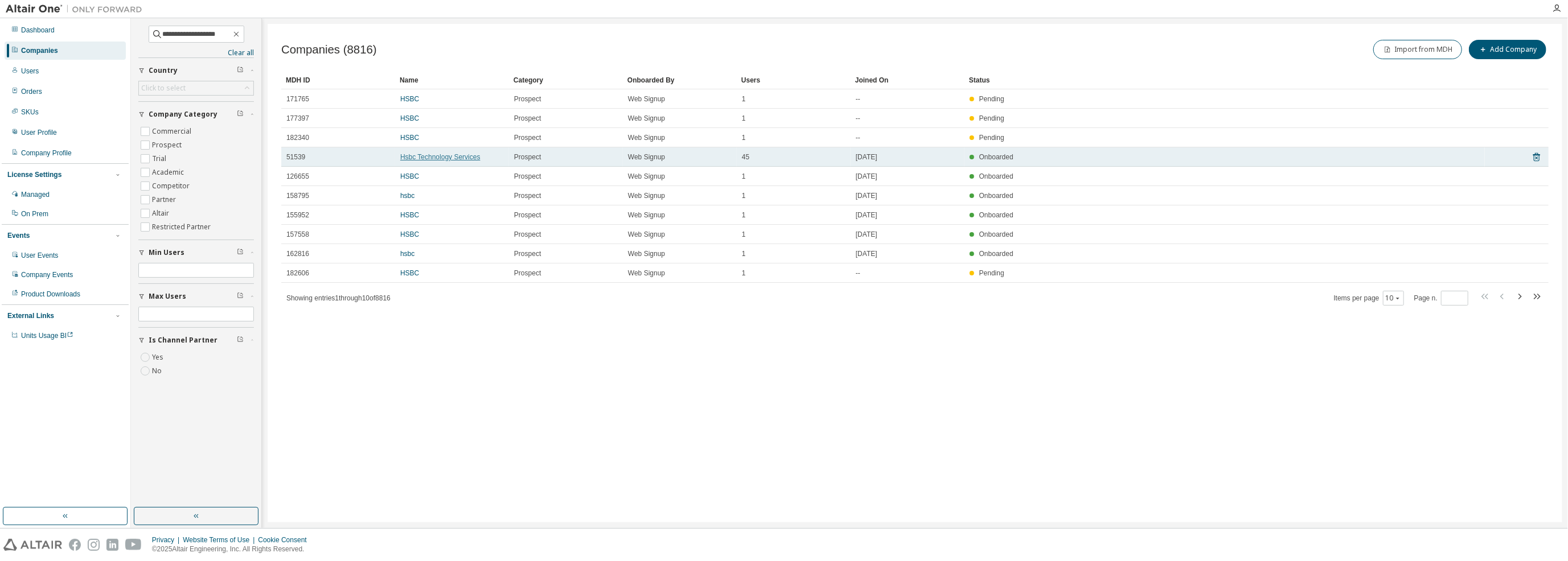
click at [453, 154] on link "Hsbc Technology Services" at bounding box center [441, 157] width 80 height 8
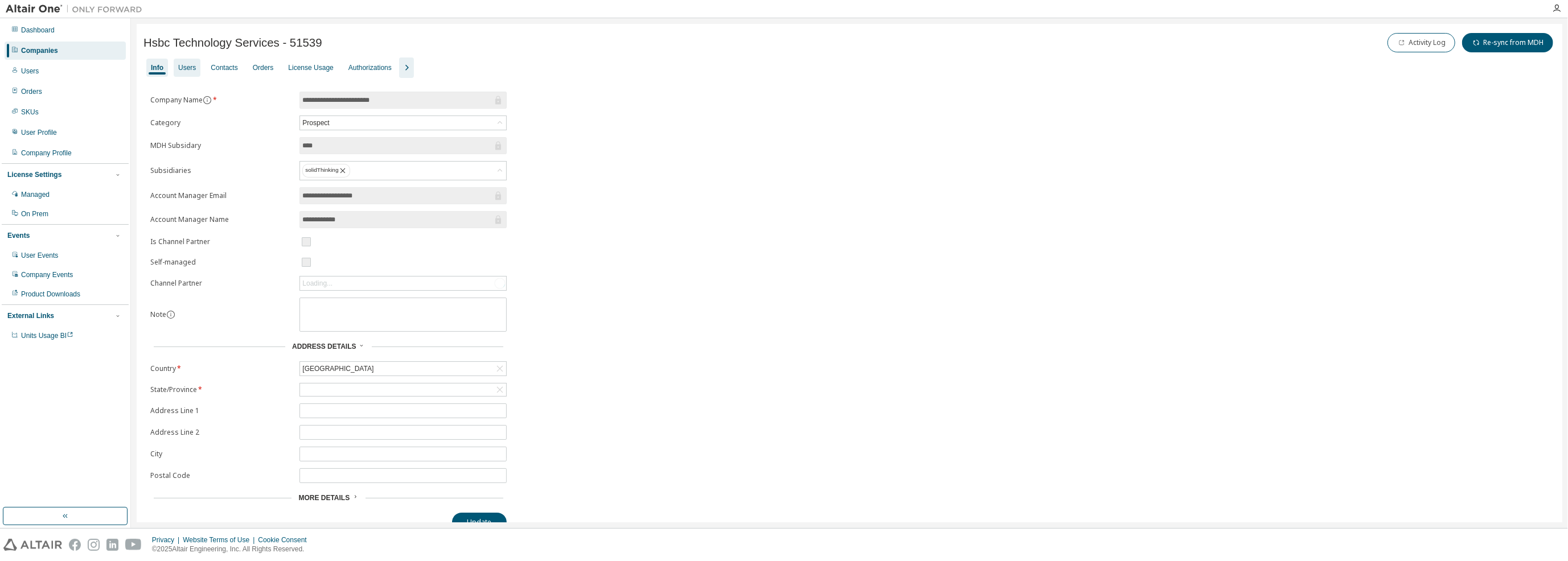
click at [192, 63] on div "Users" at bounding box center [187, 68] width 18 height 9
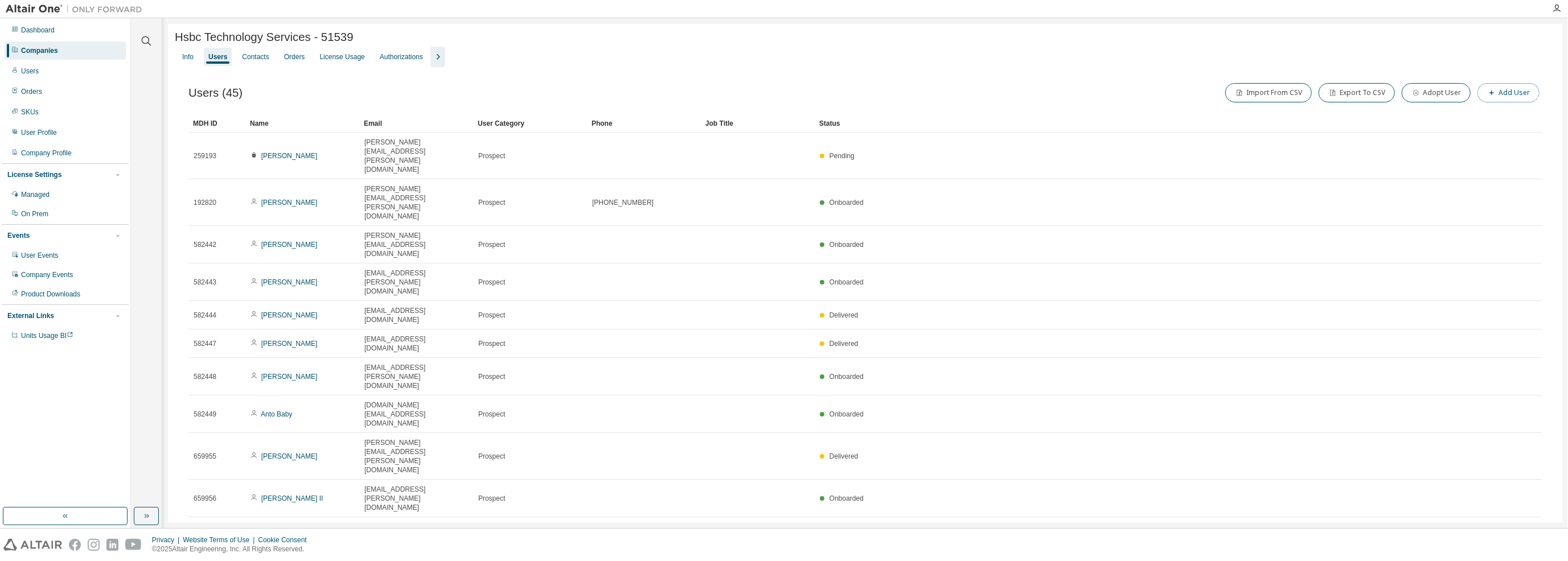
click at [1511, 92] on button "Add User" at bounding box center [1508, 93] width 62 height 19
click at [1447, 77] on input "text" at bounding box center [1486, 74] width 144 height 9
type input "**********"
type input "*********"
type input "*****"
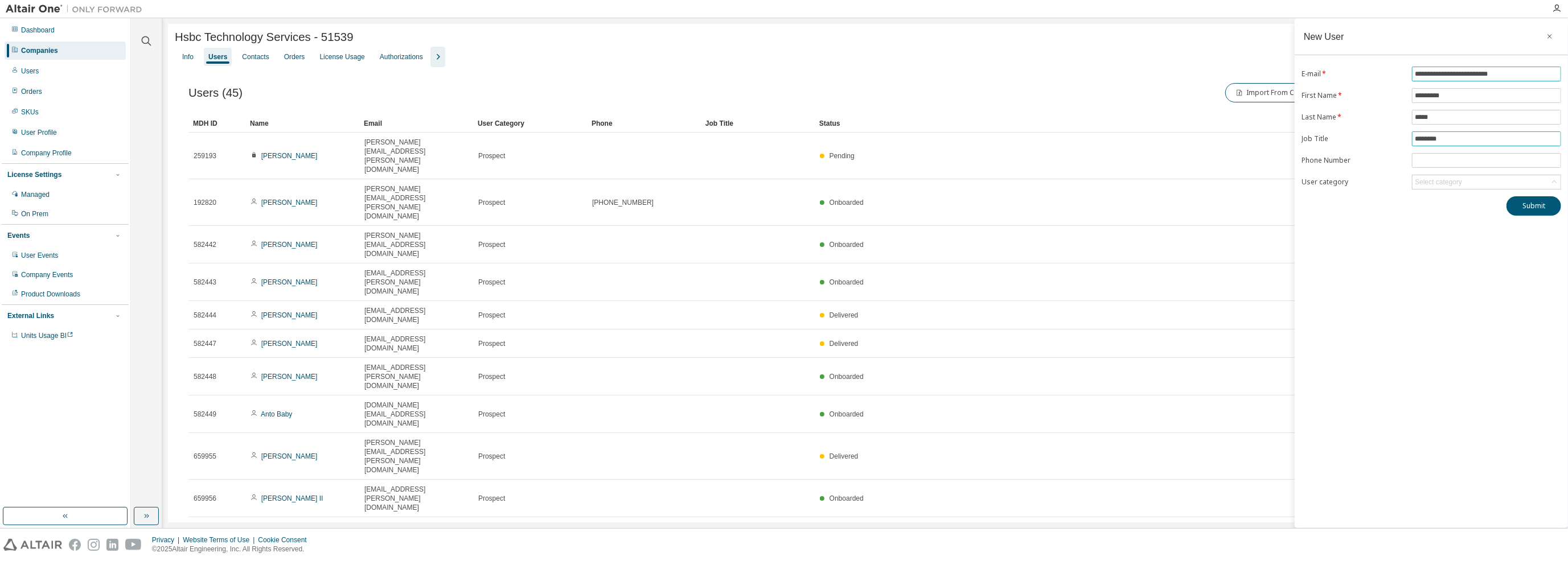
type input "********"
click at [1446, 178] on div "Select category" at bounding box center [1438, 182] width 47 height 9
click at [1444, 228] on li "Prospect" at bounding box center [1486, 228] width 145 height 15
click at [1545, 200] on button "Submit" at bounding box center [1534, 206] width 55 height 19
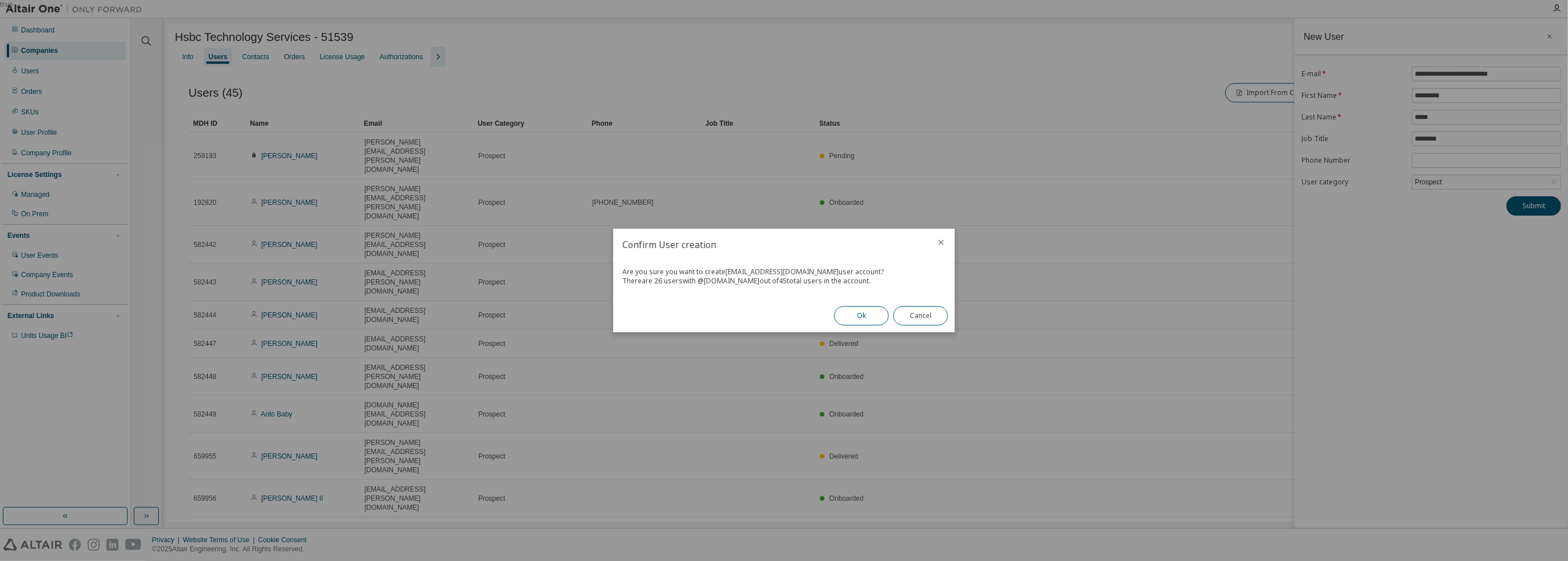
click at [863, 315] on button "Ok" at bounding box center [861, 316] width 55 height 19
click at [925, 313] on button "Close" at bounding box center [921, 316] width 55 height 19
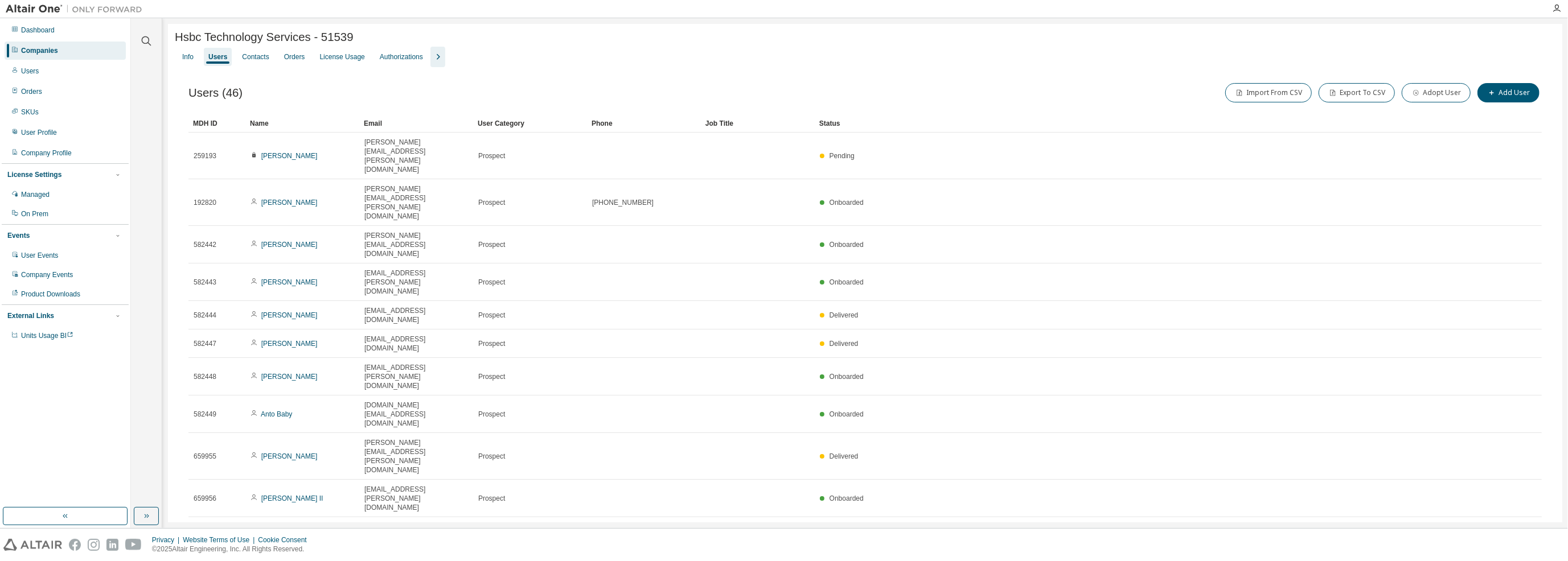
click at [806, 481] on div "Hsbc Technology Services - 51539 Clear Load Save Save As Field Operator Value S…" at bounding box center [865, 300] width 1395 height 553
click at [861, 41] on div "Hsbc Technology Services - 51539" at bounding box center [865, 38] width 1381 height 13
click at [859, 40] on div "Hsbc Technology Services - 51539" at bounding box center [865, 38] width 1381 height 13
